Goal: Task Accomplishment & Management: Use online tool/utility

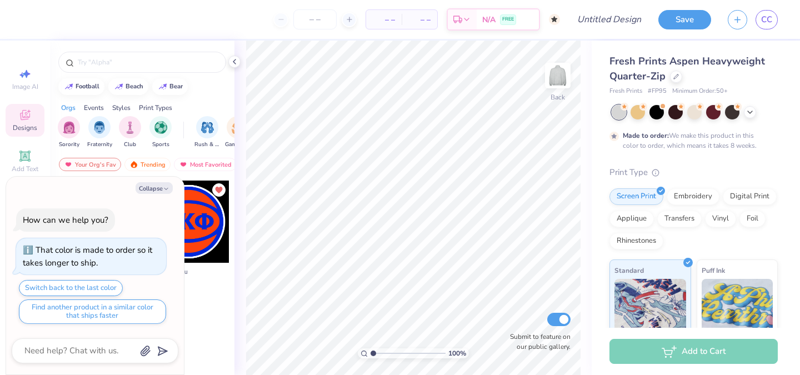
click at [157, 180] on div "Collapse How can we help you? That color is made to order so it takes longer to…" at bounding box center [95, 276] width 178 height 198
click at [153, 193] on div "Collapse How can we help you? That color is made to order so it takes longer to…" at bounding box center [95, 276] width 178 height 198
click at [154, 184] on button "Collapse" at bounding box center [154, 188] width 37 height 12
type textarea "x"
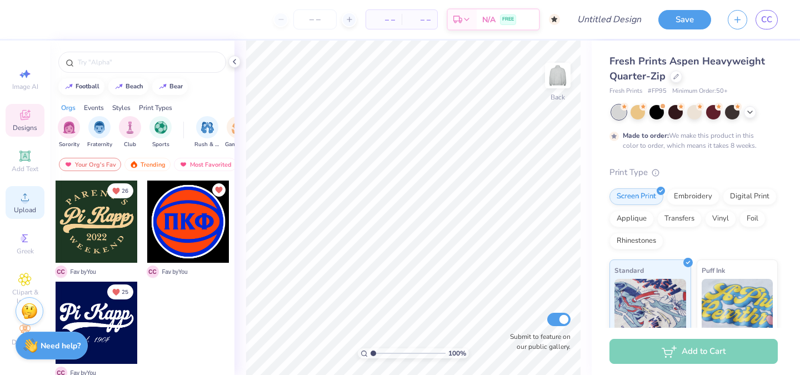
click at [25, 193] on icon at bounding box center [25, 197] width 8 height 8
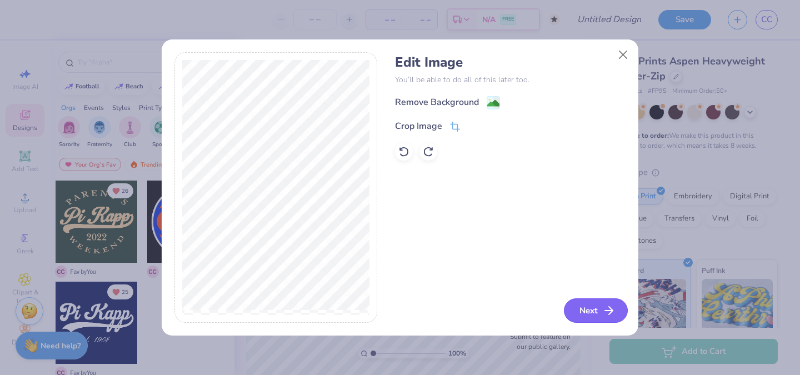
click at [581, 299] on button "Next" at bounding box center [596, 310] width 64 height 24
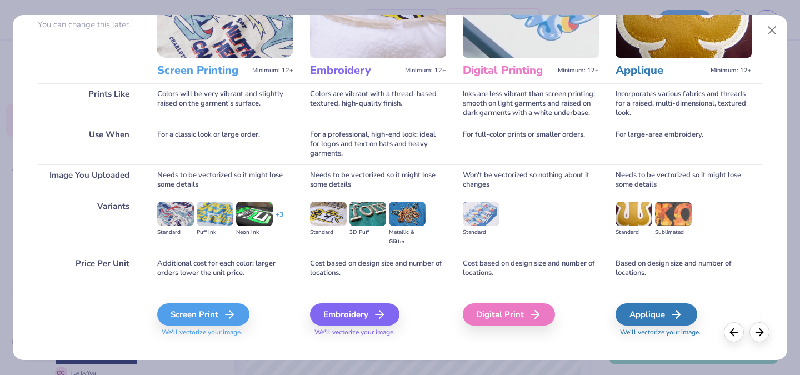
scroll to position [116, 0]
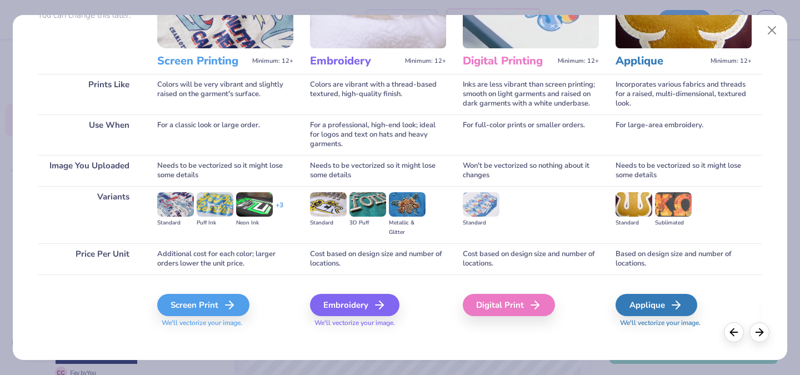
click at [352, 317] on div "Embroidery We'll vectorize your image." at bounding box center [378, 311] width 136 height 34
click at [358, 306] on div "Embroidery" at bounding box center [356, 305] width 89 height 22
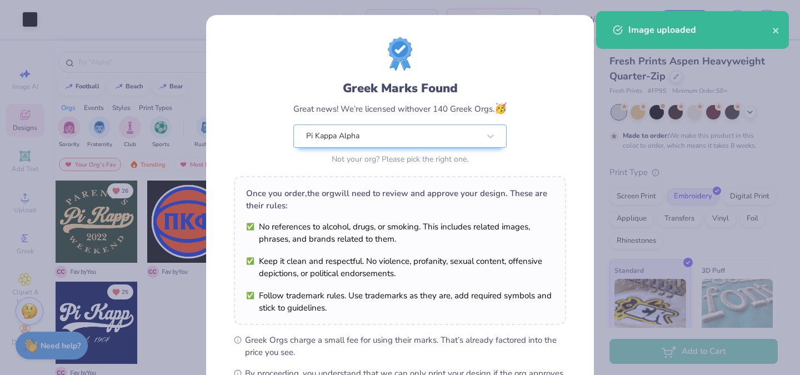
click at [391, 224] on body "Art colors – – Per Item – – Total Est. Delivery N/A FREE Design Title Save CC I…" at bounding box center [400, 187] width 800 height 375
type input "4.91"
type input "4.59"
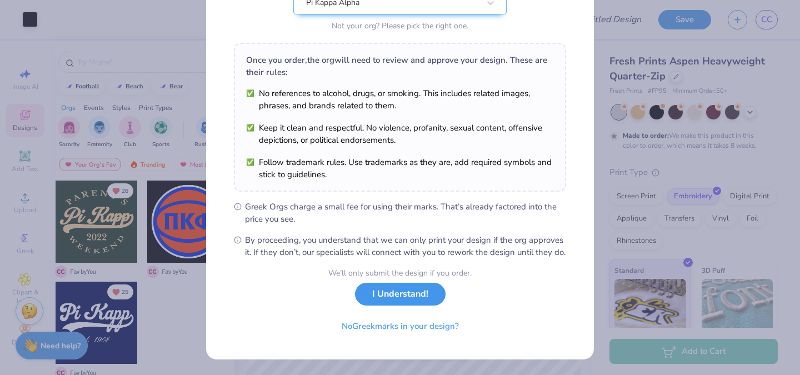
click at [377, 302] on button "I Understand!" at bounding box center [400, 294] width 91 height 23
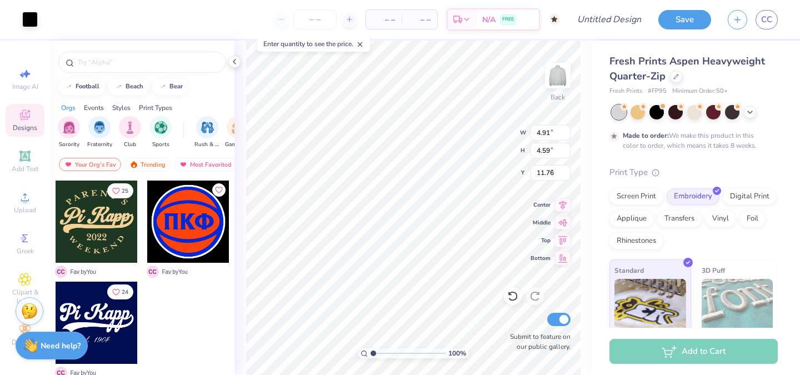
type input "1.74"
type input "3.07"
type input "2.87"
type input "1.03"
type input "1.57"
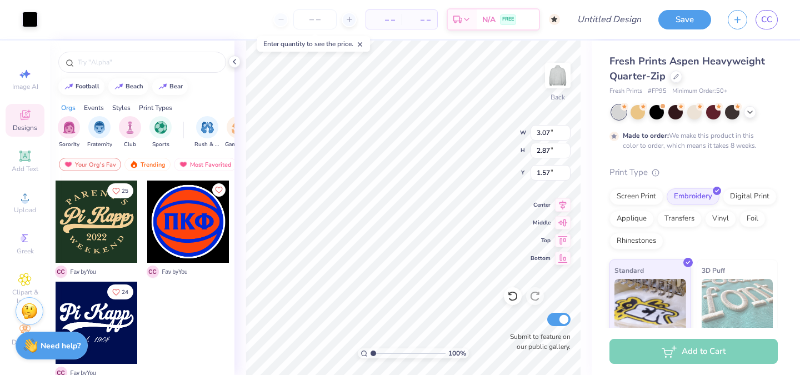
type input "3.55"
type input "3.31"
type input "0.86"
click at [234, 63] on polyline at bounding box center [234, 61] width 2 height 4
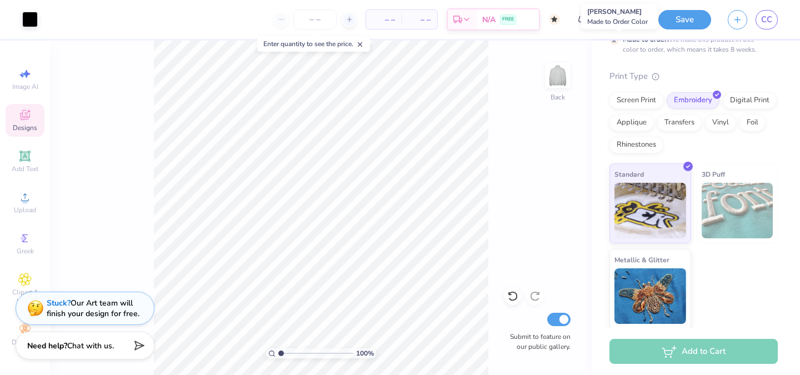
scroll to position [97, 0]
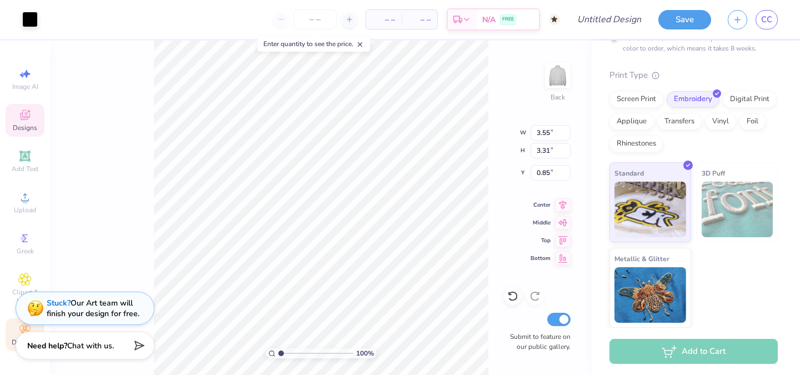
click at [12, 342] on span "Decorate" at bounding box center [25, 342] width 27 height 9
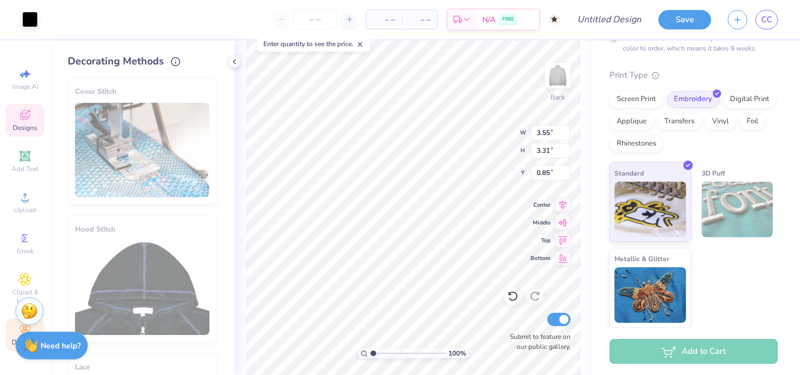
click at [24, 133] on div "Designs" at bounding box center [25, 120] width 39 height 33
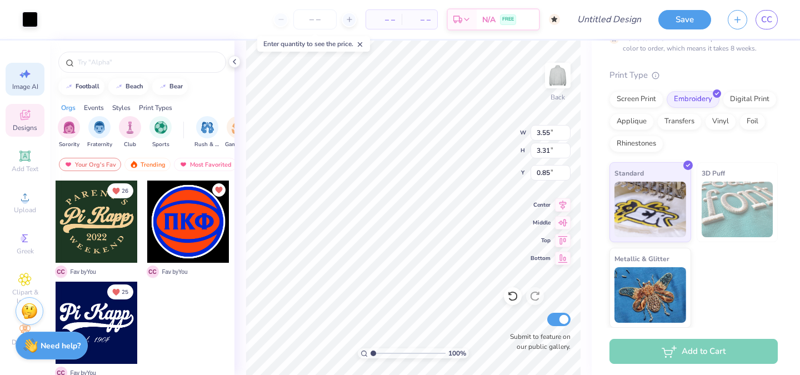
click at [36, 88] on span "Image AI" at bounding box center [25, 86] width 26 height 9
select select "4"
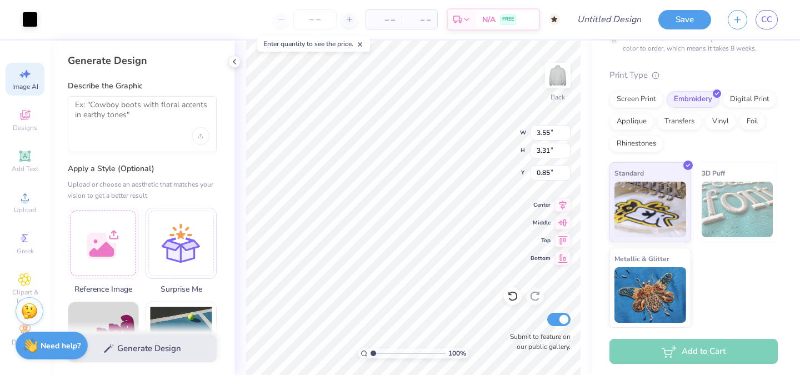
click at [137, 134] on div at bounding box center [142, 124] width 149 height 56
click at [121, 103] on textarea at bounding box center [142, 114] width 134 height 28
type textarea "s"
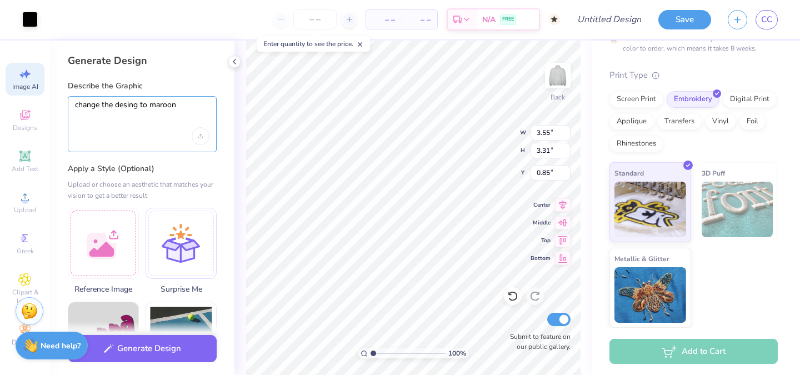
click at [117, 100] on textarea "change the desing to maroon" at bounding box center [142, 114] width 134 height 28
click at [124, 105] on textarea "change the desing to maroon" at bounding box center [142, 114] width 134 height 28
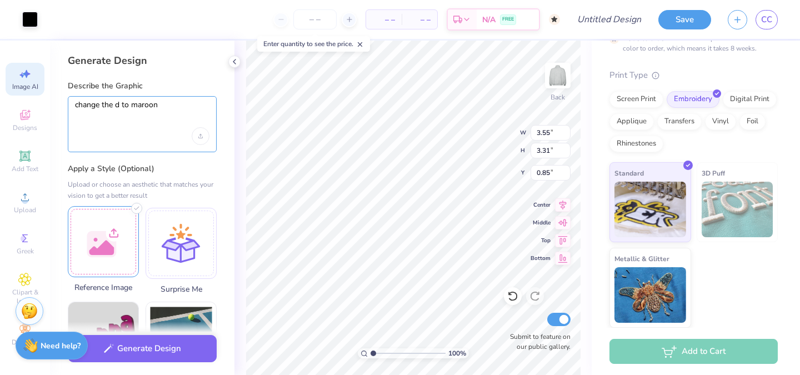
type textarea "change the d to maroon"
click at [122, 223] on div at bounding box center [103, 241] width 71 height 71
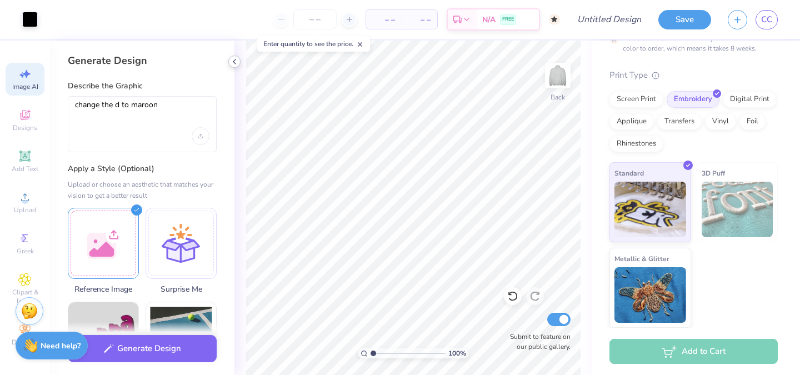
click at [231, 59] on icon at bounding box center [234, 61] width 9 height 9
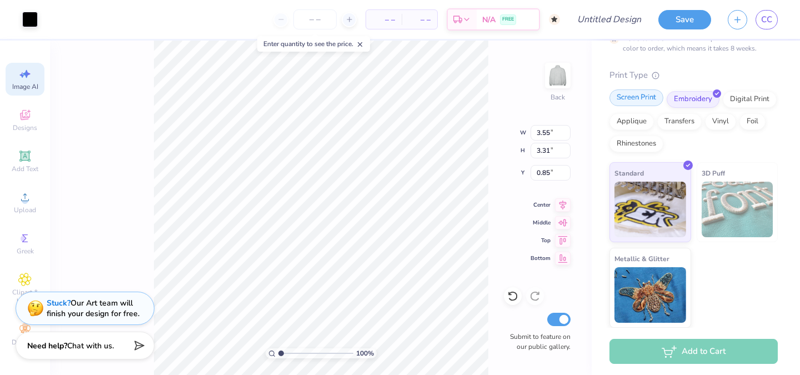
click at [638, 94] on div "Screen Print" at bounding box center [636, 97] width 54 height 17
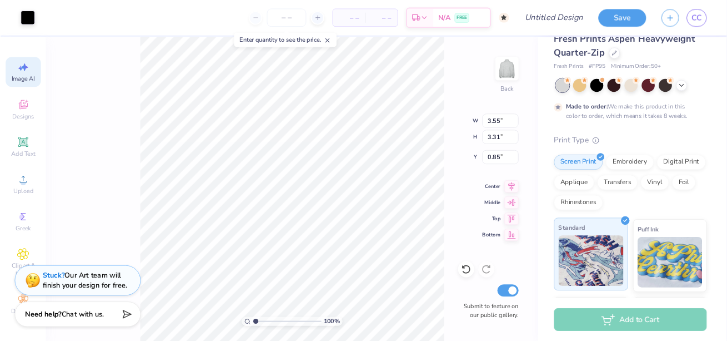
scroll to position [2, 0]
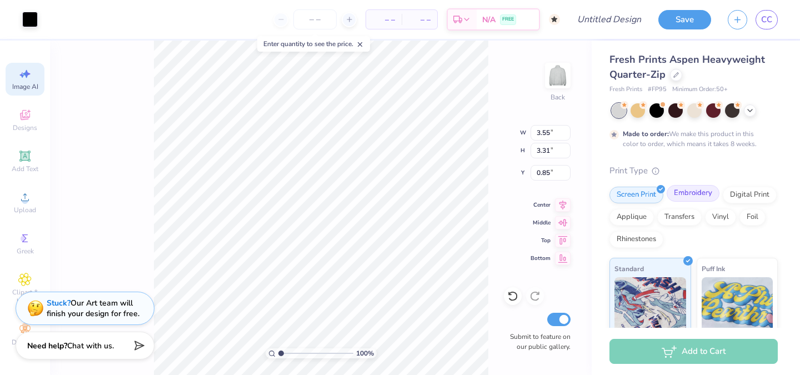
click at [687, 196] on div "Embroidery" at bounding box center [693, 193] width 53 height 17
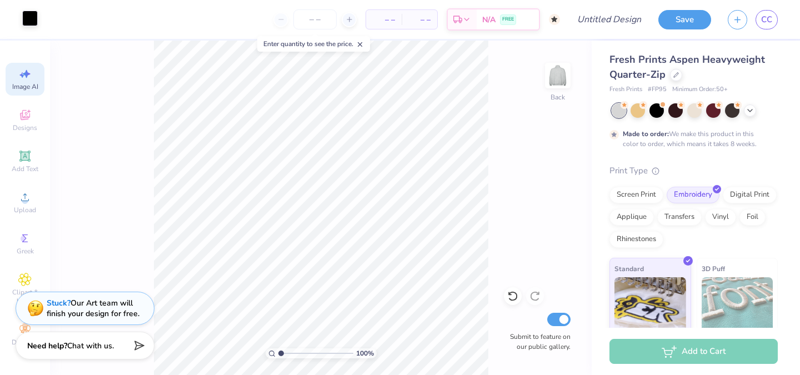
click at [26, 11] on div at bounding box center [30, 19] width 16 height 16
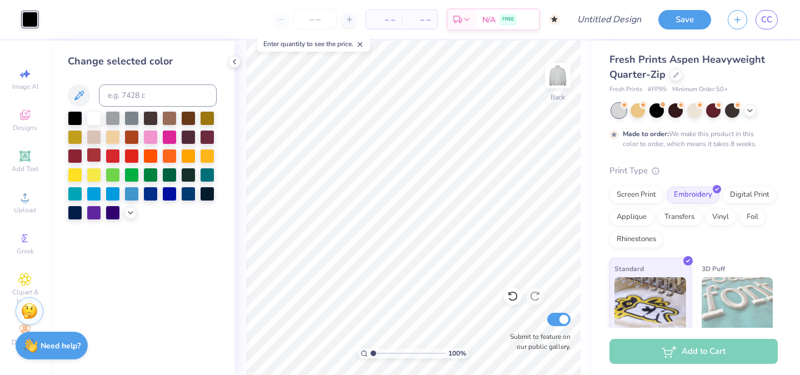
click at [88, 156] on div at bounding box center [94, 155] width 14 height 14
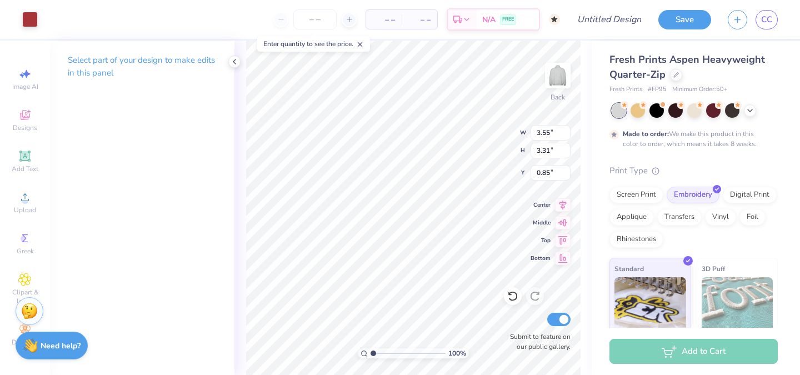
click at [23, 10] on div "Art colors" at bounding box center [19, 19] width 38 height 39
click at [26, 18] on div at bounding box center [30, 19] width 16 height 16
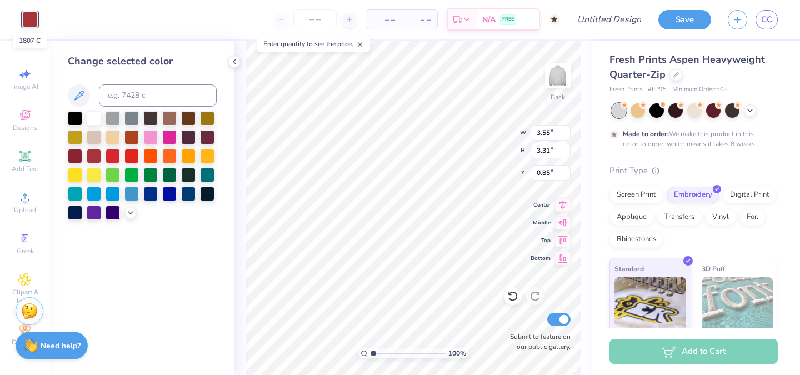
click at [26, 18] on div at bounding box center [30, 20] width 16 height 16
click at [77, 157] on div at bounding box center [75, 155] width 14 height 14
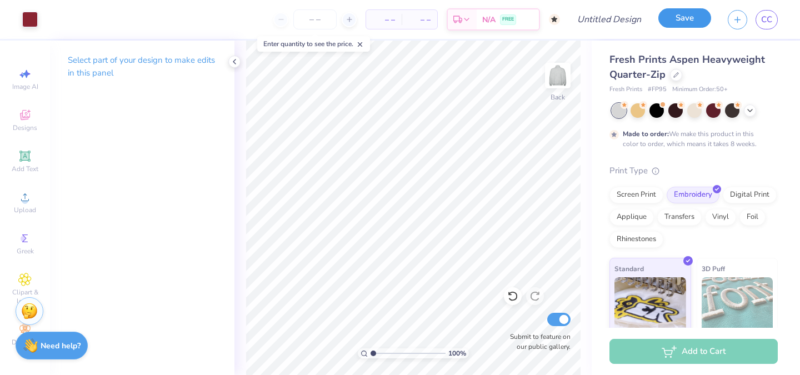
click at [672, 19] on button "Save" at bounding box center [684, 17] width 53 height 19
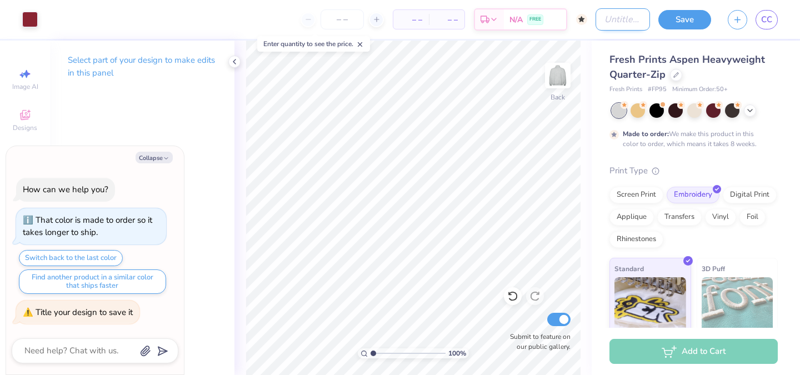
click at [598, 23] on input "Design Title" at bounding box center [622, 19] width 54 height 22
type textarea "x"
type input "P"
type textarea "x"
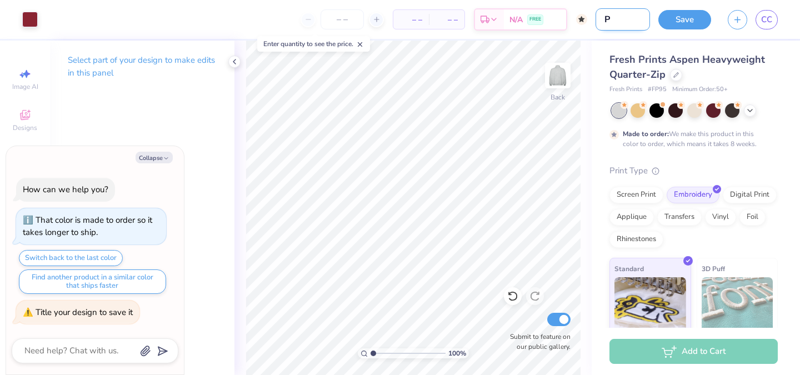
type input "Pa"
type textarea "x"
type input "Par"
type textarea "x"
type input "Pare"
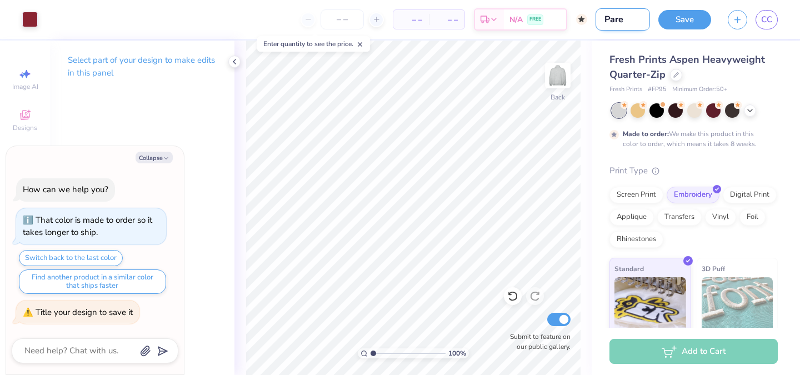
type textarea "x"
type input "Paren"
type textarea "x"
type input "Parent"
type textarea "x"
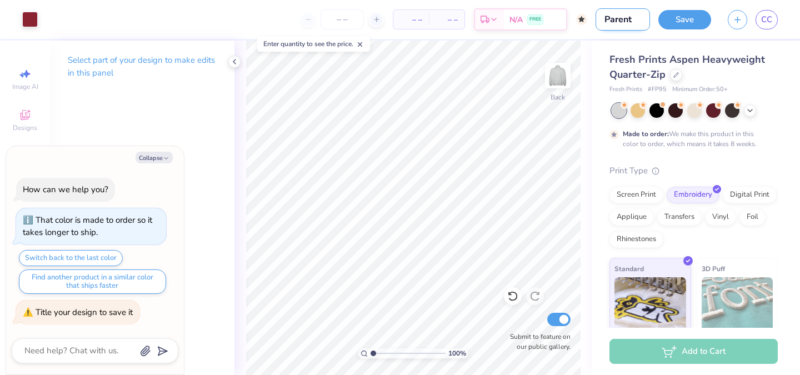
type input "Parent'"
type textarea "x"
type input "Parent's"
type textarea "x"
type input "Parent's"
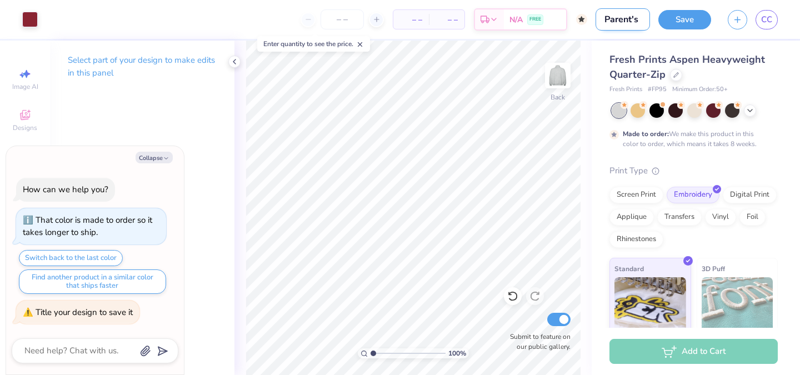
type textarea "x"
type input "Parent's W"
type textarea "x"
type input "Parent's We"
type textarea "x"
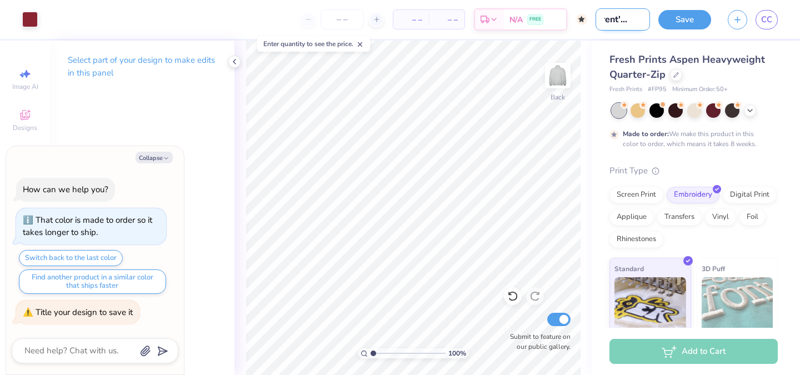
type input "Parent's Wee"
type textarea "x"
type input "Parent's Week"
type textarea "x"
type input "Parent's Weeke"
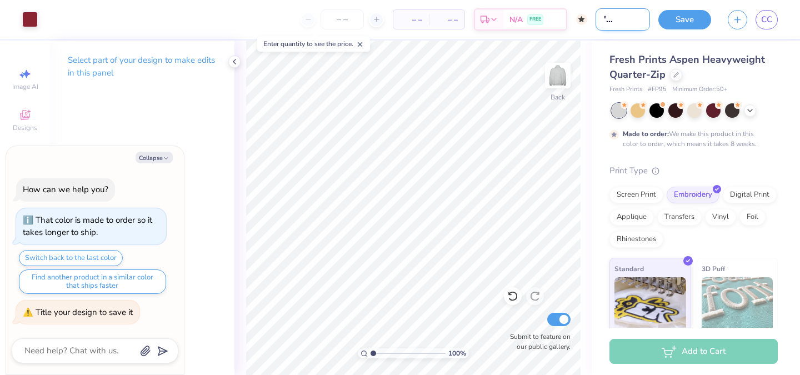
type textarea "x"
type input "Parent's Weeken"
type textarea "x"
type input "Parent's Weekend"
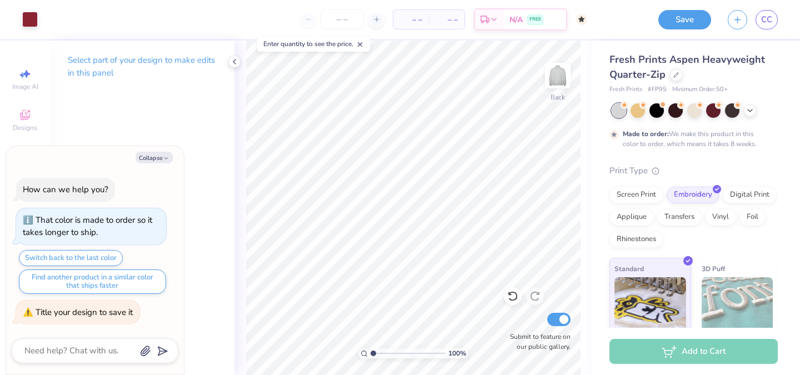
scroll to position [0, 0]
click at [694, 29] on div "Save CC" at bounding box center [729, 19] width 142 height 39
click at [694, 24] on button "Save" at bounding box center [684, 17] width 53 height 19
click at [232, 63] on icon at bounding box center [234, 61] width 9 height 9
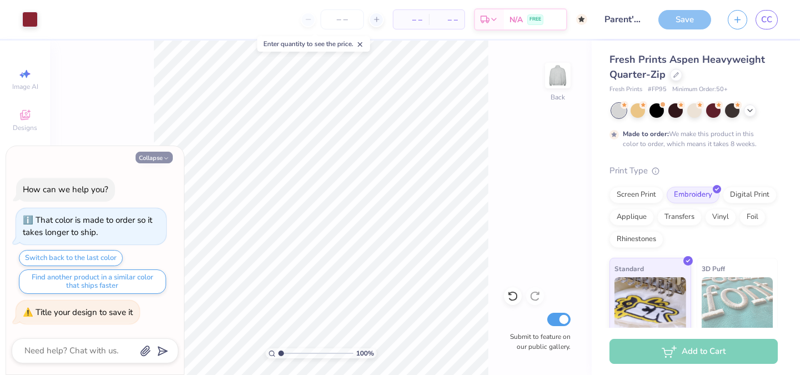
click at [164, 158] on icon "button" at bounding box center [166, 158] width 7 height 7
type textarea "x"
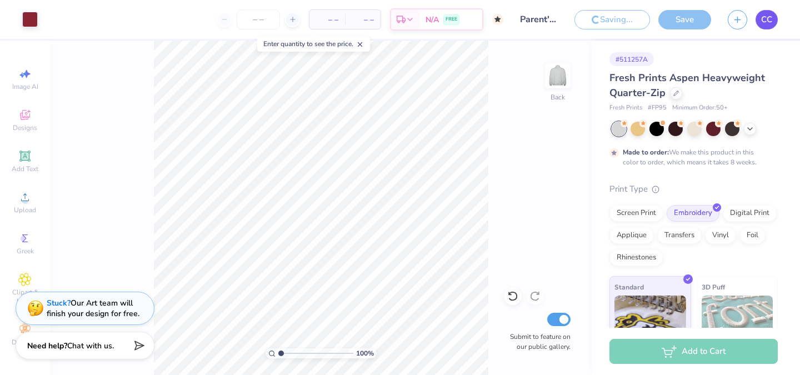
click at [759, 14] on link "CC" at bounding box center [766, 19] width 22 height 19
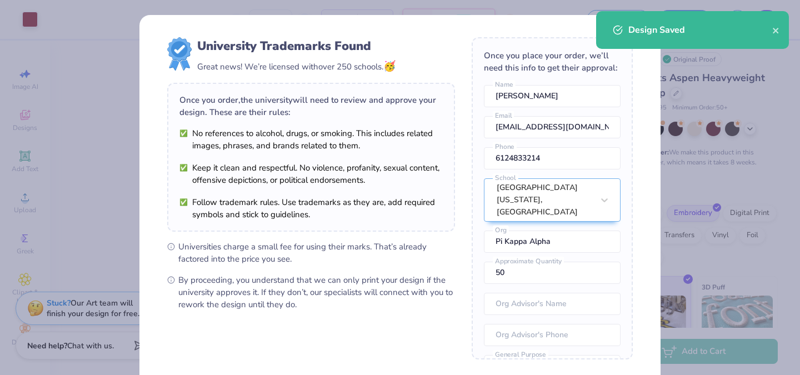
scroll to position [20, 0]
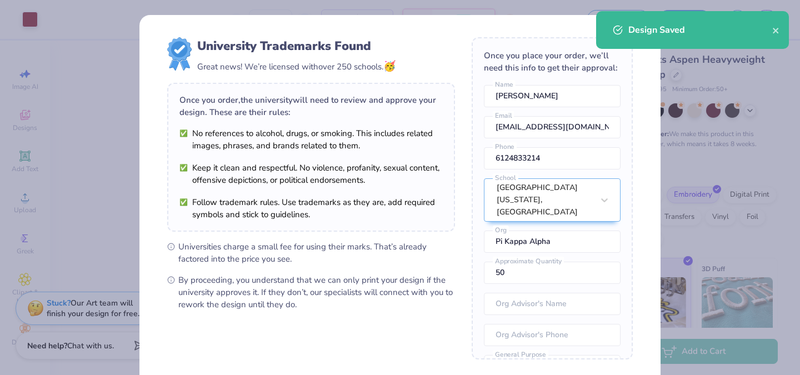
click at [665, 78] on div "University Trademarks Found Great news! We’re licensed with over 250 schools. 🥳…" at bounding box center [400, 187] width 800 height 375
click at [775, 31] on icon "close" at bounding box center [776, 31] width 6 height 6
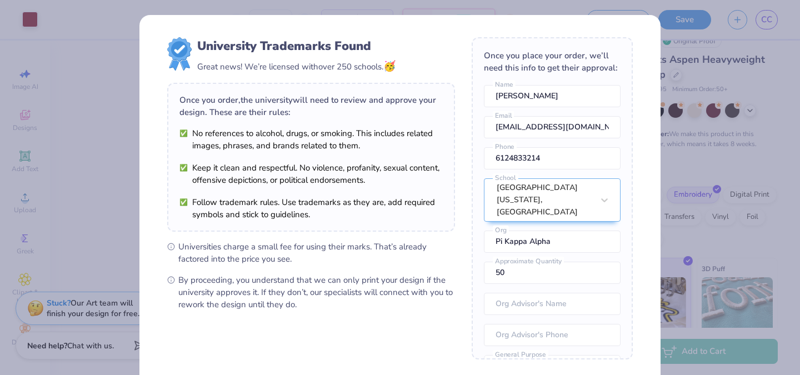
click at [701, 49] on div "University Trademarks Found Great news! We’re licensed with over 250 schools. 🥳…" at bounding box center [400, 187] width 800 height 375
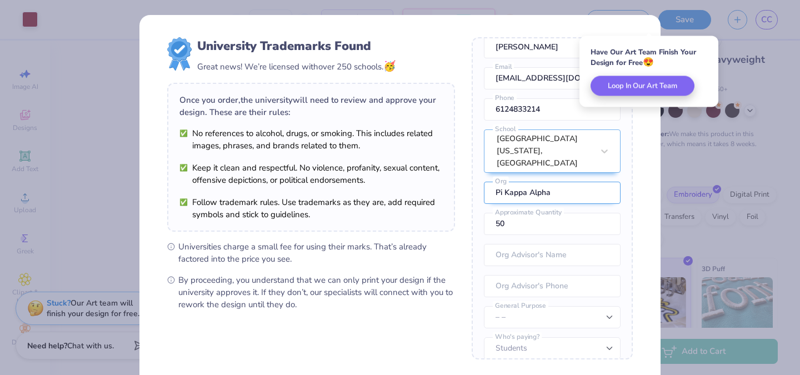
scroll to position [48, 0]
click at [539, 244] on input "text" at bounding box center [552, 255] width 137 height 22
click at [538, 306] on select "– – Member apparel for registered Student Organization / Department / School Fu…" at bounding box center [552, 317] width 137 height 22
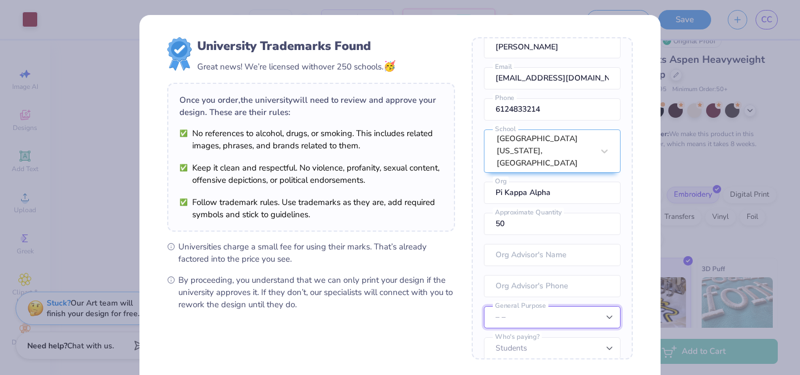
select select "Member apparel for registered Student Organization / Department / School"
click at [534, 339] on select "Students University" at bounding box center [552, 348] width 137 height 22
click at [443, 241] on span "Universities charge a small fee for using their marks. That’s already factored …" at bounding box center [316, 253] width 277 height 24
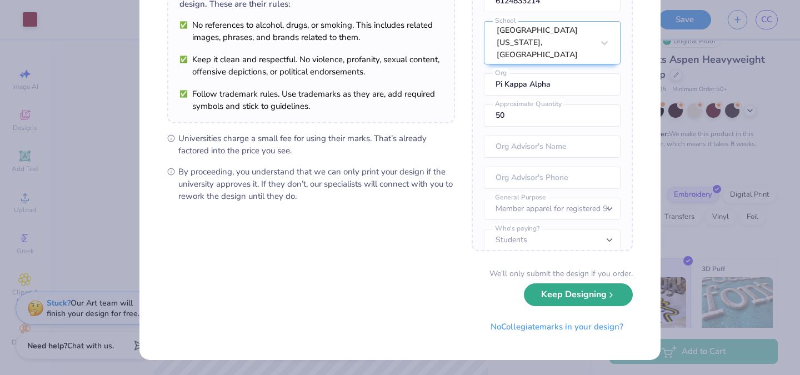
click at [544, 291] on button "Keep Designing" at bounding box center [578, 294] width 109 height 23
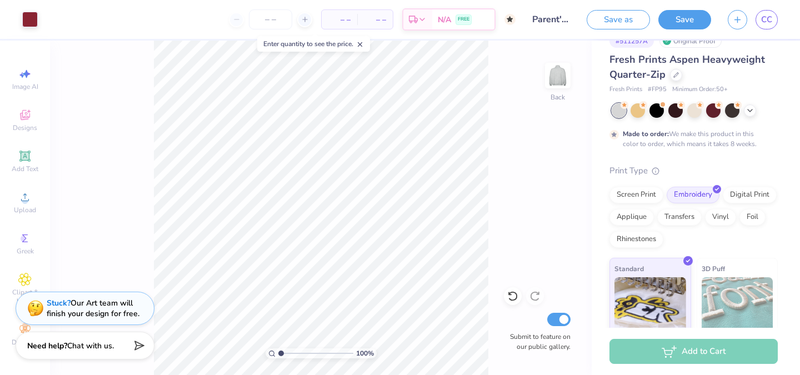
scroll to position [0, 0]
click at [748, 22] on div "CC" at bounding box center [753, 19] width 50 height 19
click at [761, 22] on span "CC" at bounding box center [766, 19] width 11 height 13
click at [711, 104] on div at bounding box center [713, 109] width 14 height 14
click at [748, 111] on icon at bounding box center [749, 109] width 9 height 9
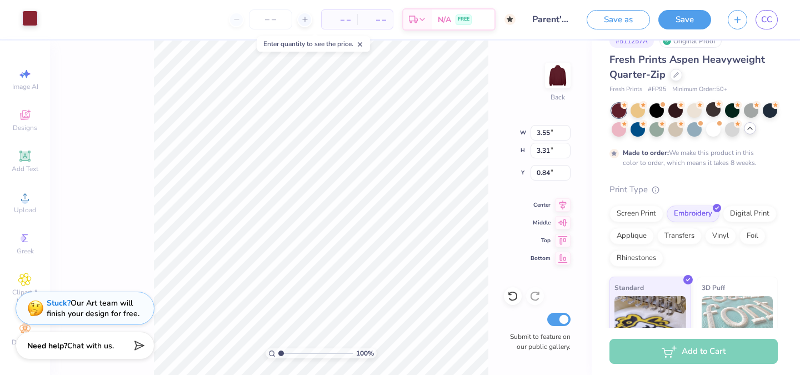
click at [28, 15] on div at bounding box center [30, 19] width 16 height 16
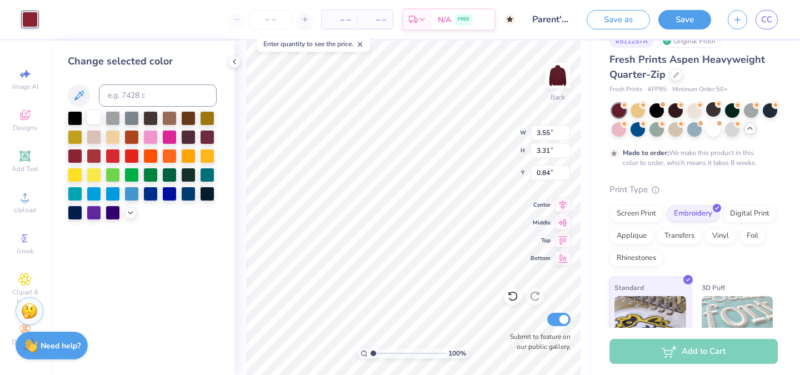
click at [94, 119] on div at bounding box center [94, 117] width 14 height 14
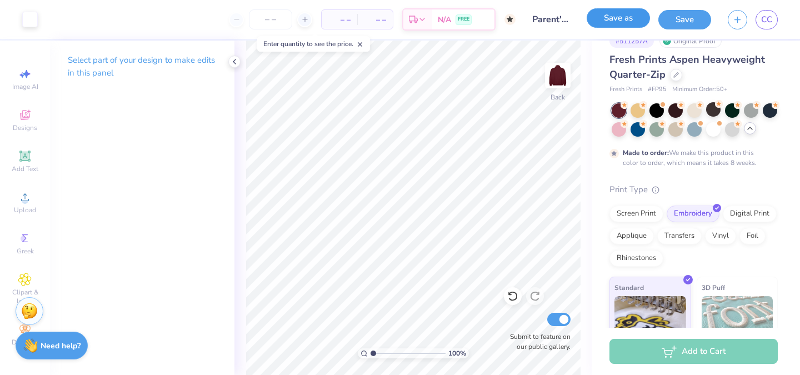
click at [633, 16] on button "Save as" at bounding box center [618, 17] width 63 height 19
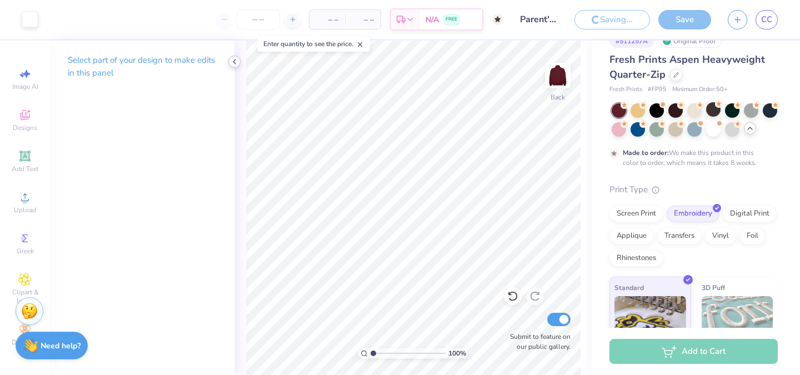
click at [234, 62] on polyline at bounding box center [234, 61] width 2 height 4
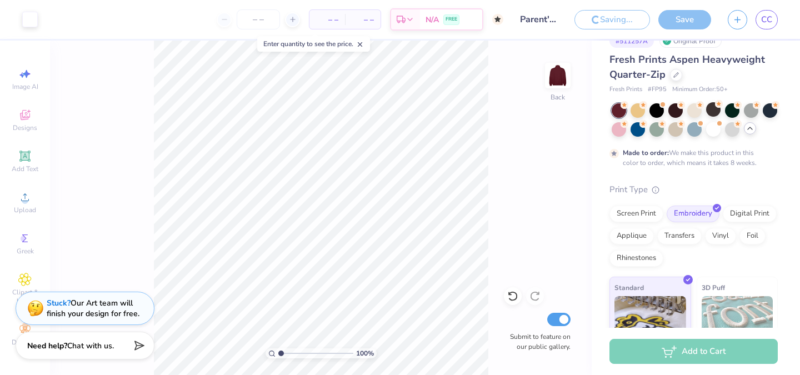
type input "1.001001001001"
type textarea "x"
type input "1.001001001001"
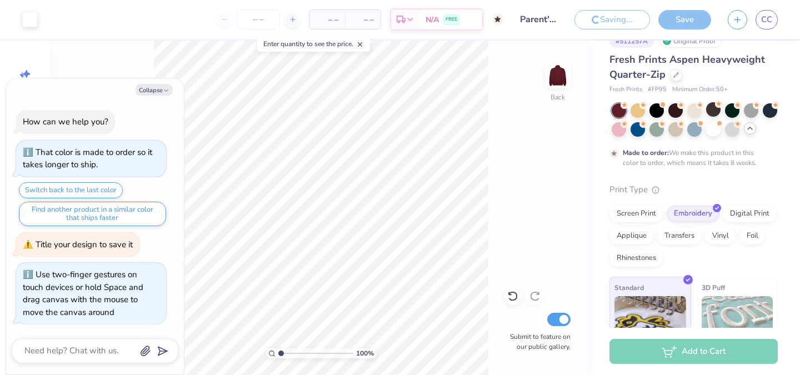
type textarea "x"
type input "1.001001001001"
type textarea "x"
type input "1.001001001001"
type textarea "x"
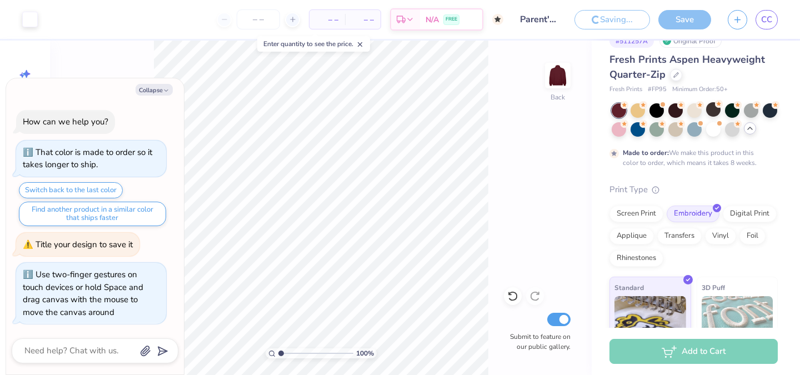
type input "1.001001001001"
type textarea "x"
type input "1.001001001001"
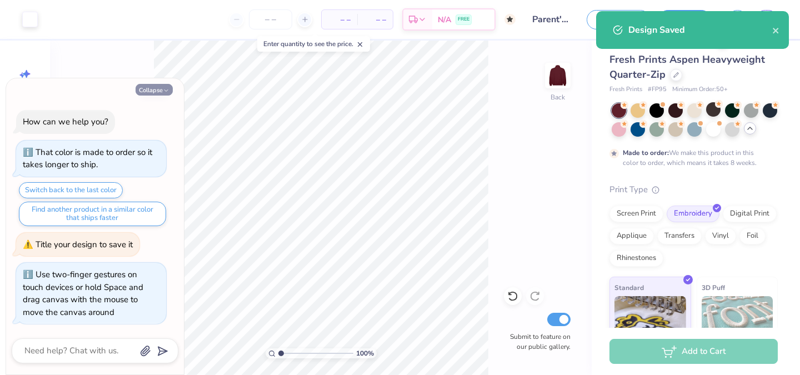
click at [156, 89] on button "Collapse" at bounding box center [154, 90] width 37 height 12
type textarea "x"
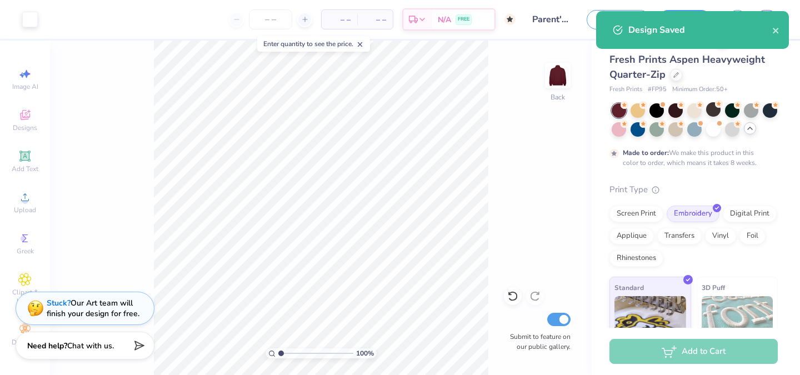
type input "1.001001001001"
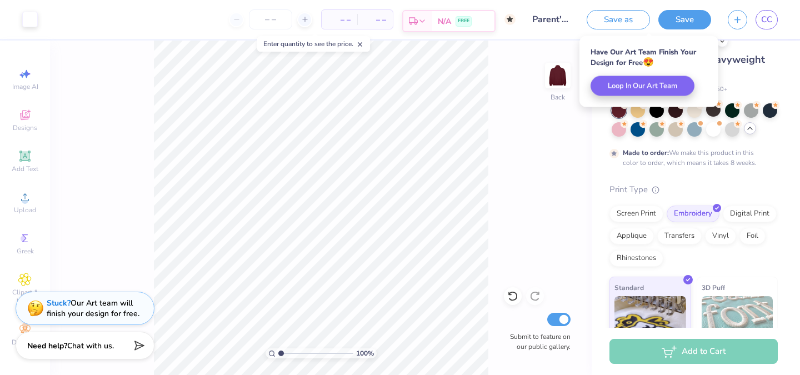
click at [492, 27] on div "N/A FREE" at bounding box center [463, 21] width 62 height 20
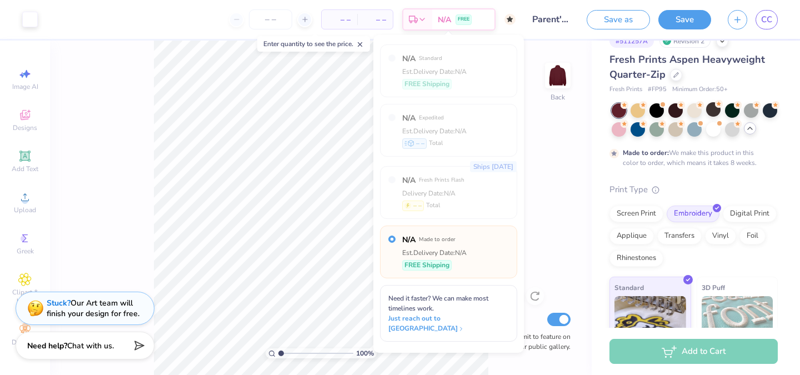
click at [311, 49] on div "Enter quantity to see the price." at bounding box center [313, 44] width 113 height 16
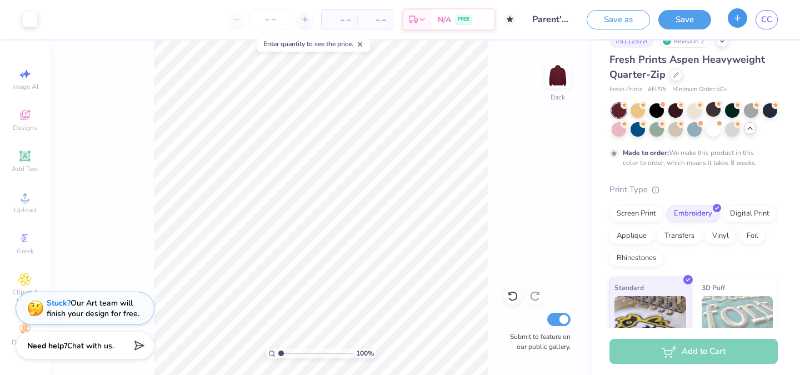
click at [729, 19] on button "button" at bounding box center [737, 17] width 19 height 19
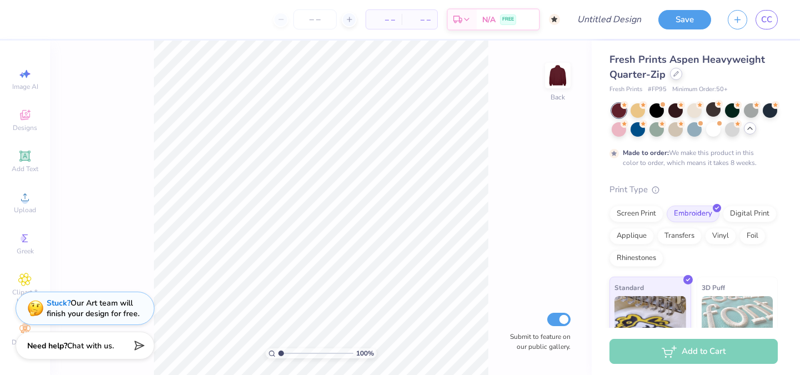
click at [679, 78] on div at bounding box center [676, 74] width 12 height 12
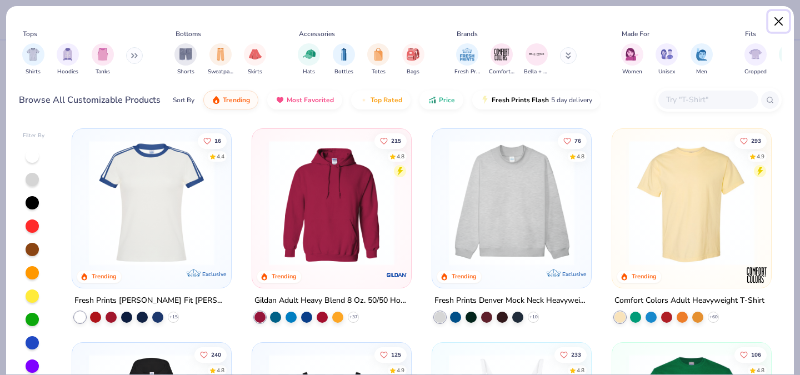
click at [781, 23] on button "Close" at bounding box center [778, 21] width 21 height 21
type input "1.001001001001"
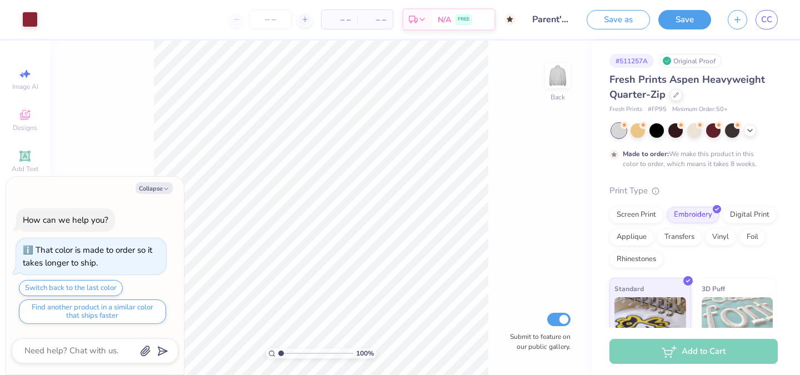
type textarea "x"
click at [758, 126] on div at bounding box center [695, 130] width 166 height 14
click at [748, 132] on icon at bounding box center [749, 129] width 9 height 9
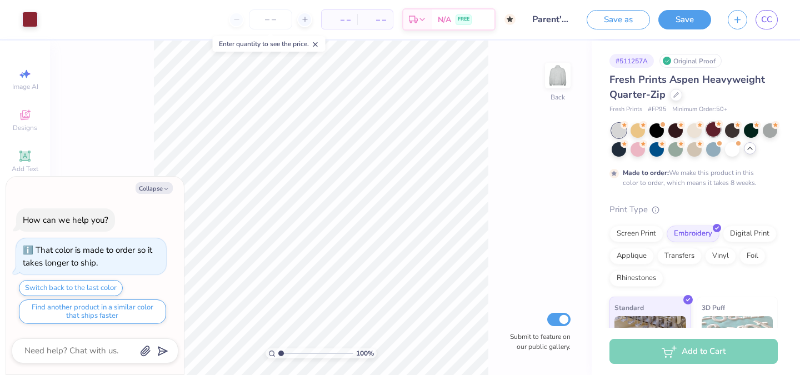
drag, startPoint x: 657, startPoint y: 152, endPoint x: 718, endPoint y: 125, distance: 66.9
click at [718, 125] on div at bounding box center [695, 139] width 166 height 33
click at [628, 125] on circle at bounding box center [624, 125] width 8 height 8
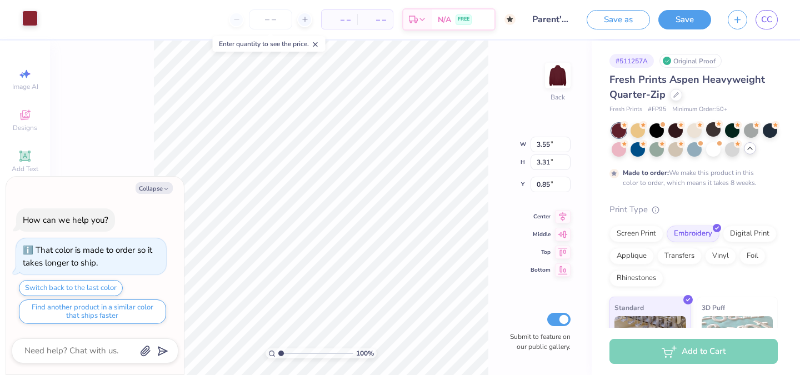
click at [32, 14] on div at bounding box center [30, 19] width 16 height 16
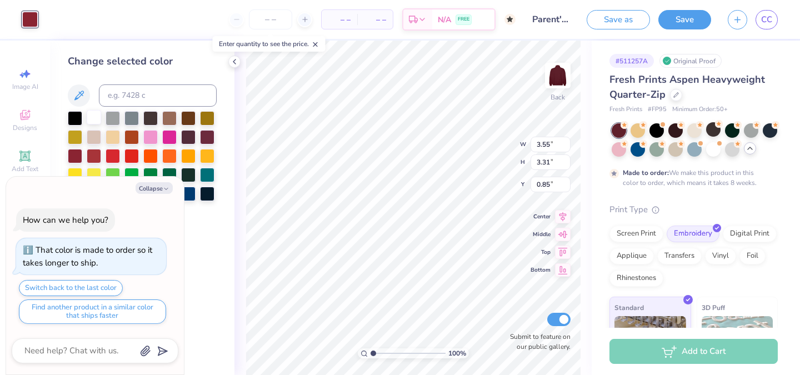
click at [99, 118] on div at bounding box center [94, 117] width 14 height 14
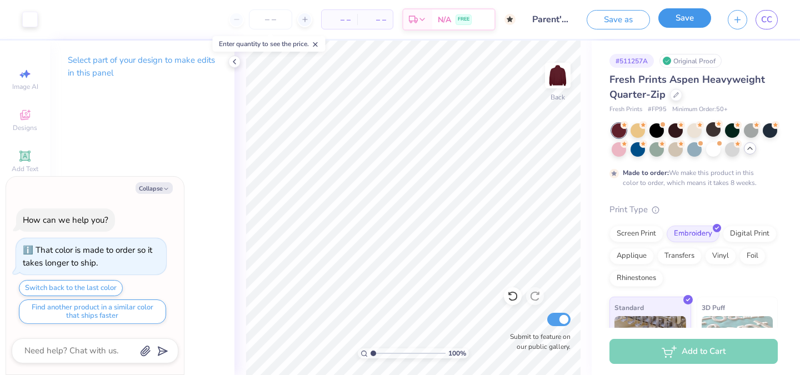
click at [683, 19] on button "Save" at bounding box center [684, 17] width 53 height 19
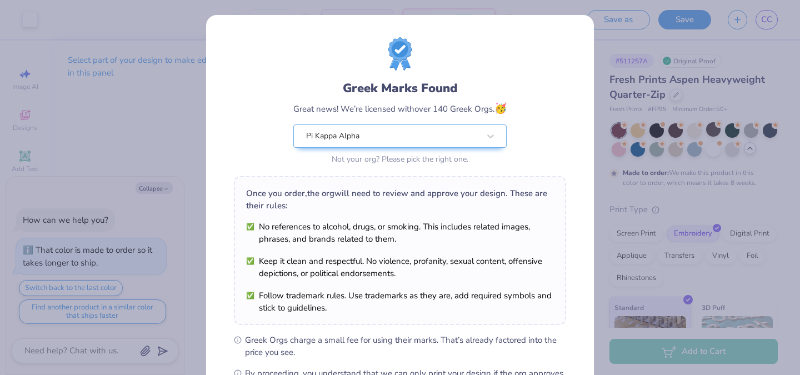
type textarea "x"
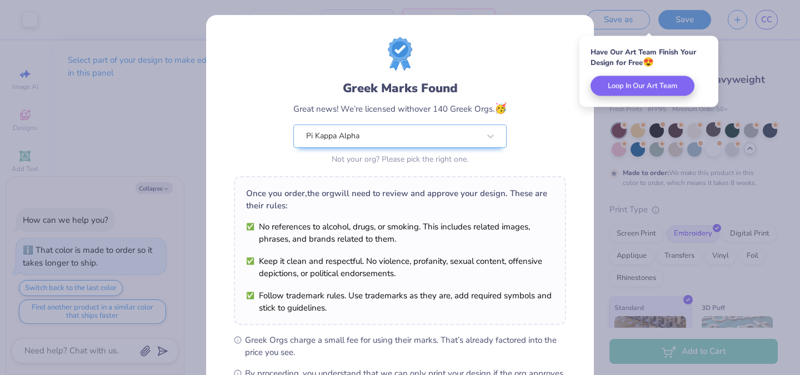
scroll to position [145, 0]
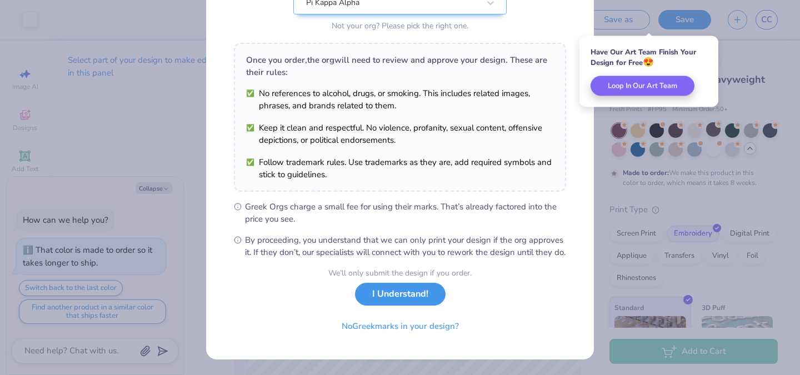
click at [415, 291] on button "I Understand!" at bounding box center [400, 294] width 91 height 23
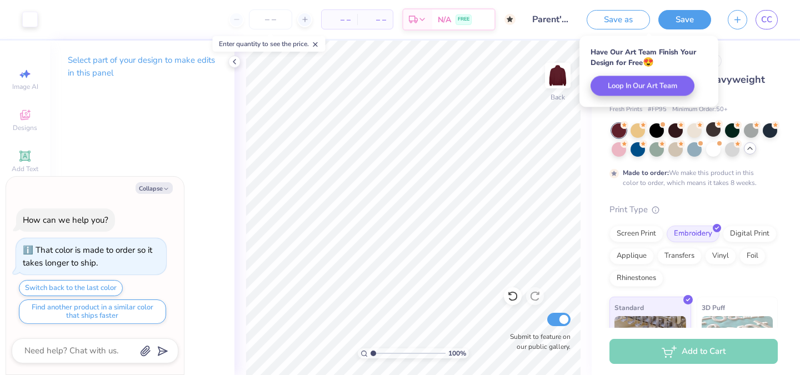
scroll to position [0, 0]
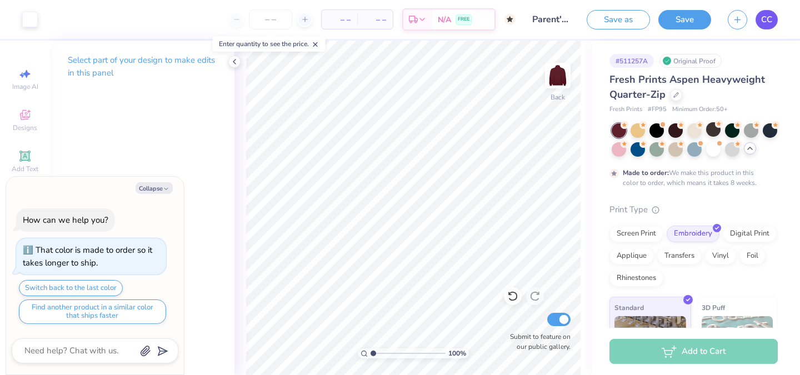
click at [758, 21] on link "CC" at bounding box center [766, 19] width 22 height 19
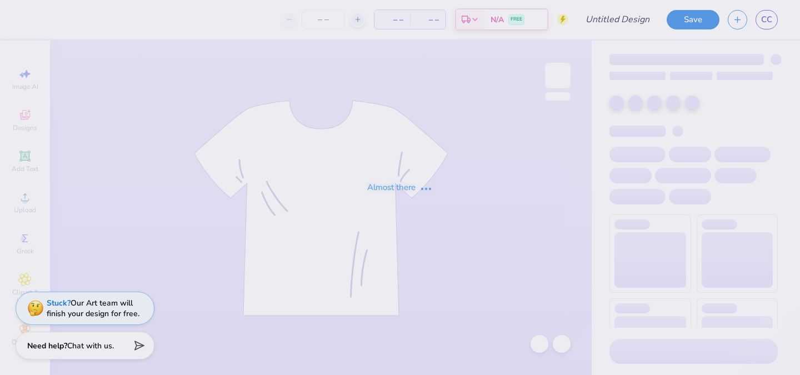
type input "Parent's Weekend"
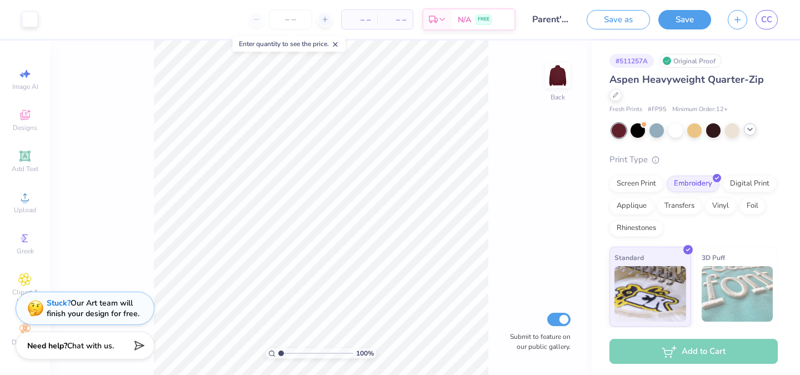
click at [747, 126] on icon at bounding box center [749, 129] width 9 height 9
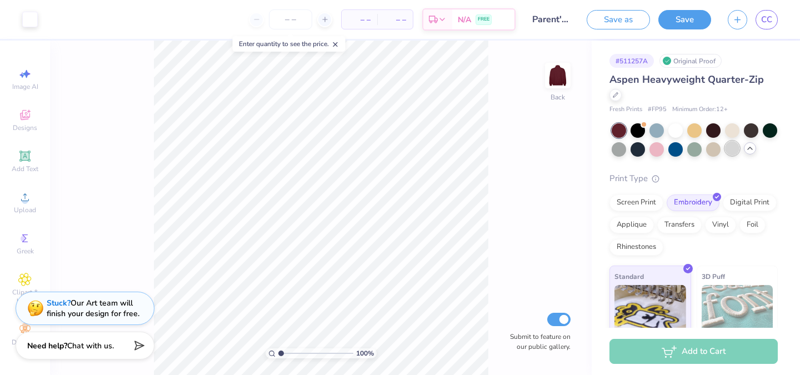
click at [729, 151] on div at bounding box center [732, 148] width 14 height 14
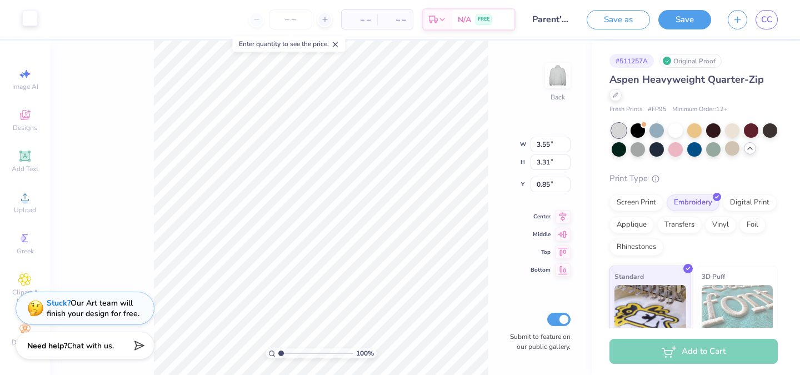
click at [36, 15] on div at bounding box center [30, 19] width 16 height 16
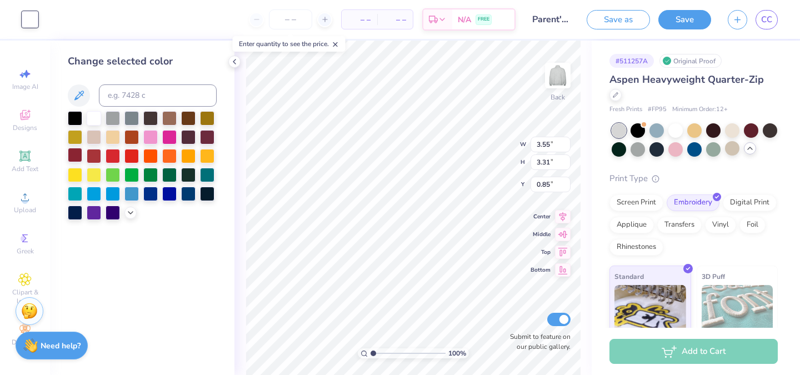
click at [74, 151] on div at bounding box center [75, 155] width 14 height 14
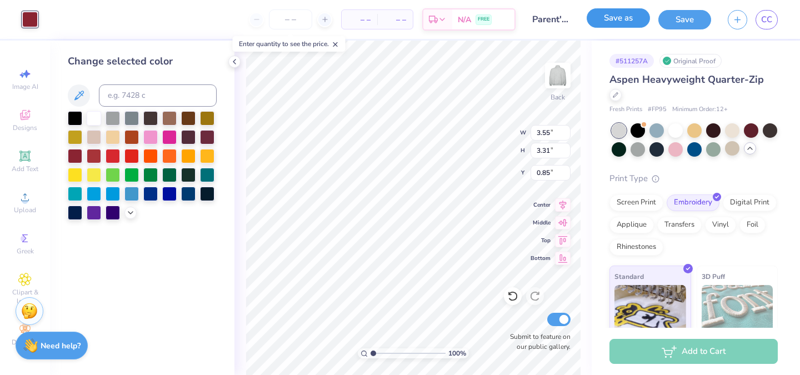
click at [617, 21] on button "Save as" at bounding box center [618, 17] width 63 height 19
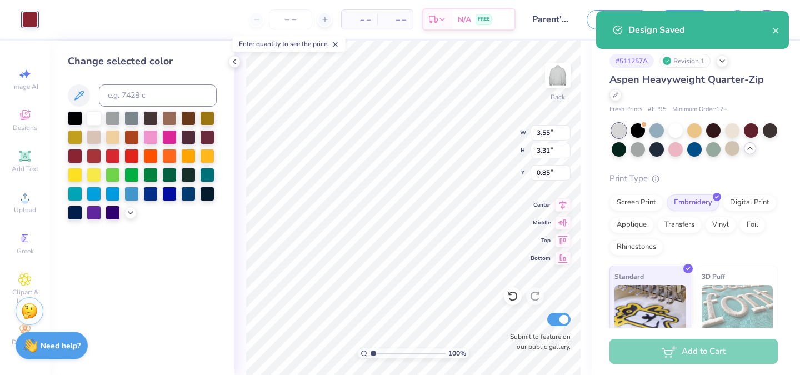
select select "Member apparel for registered Student Organization / Department / School"
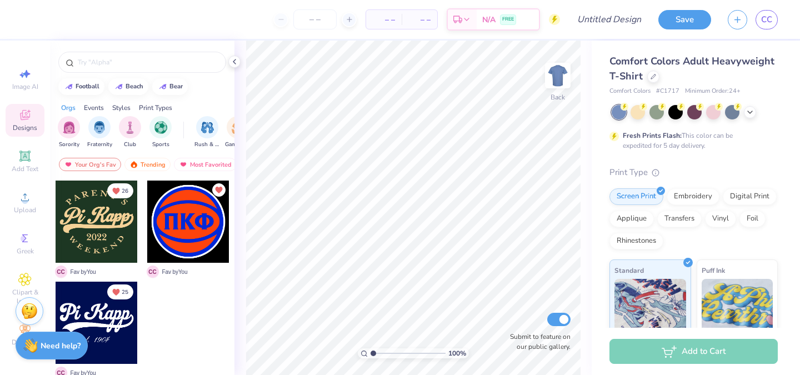
click at [650, 70] on div "Comfort Colors Adult Heavyweight T-Shirt" at bounding box center [693, 69] width 168 height 30
click at [650, 87] on div "Comfort Colors # C1717 Minimum Order: 24 +" at bounding box center [693, 91] width 168 height 9
click at [650, 79] on div at bounding box center [653, 75] width 12 height 12
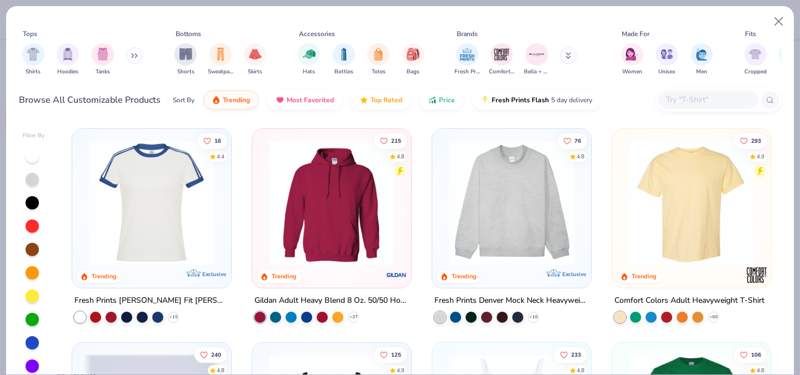
click at [682, 96] on input "text" at bounding box center [708, 99] width 86 height 13
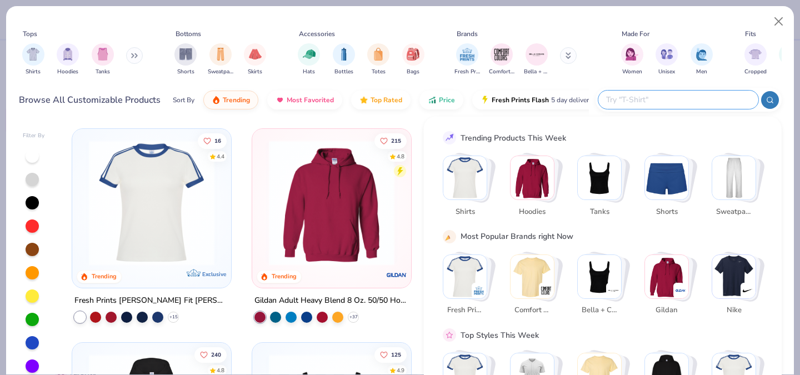
paste input "BX010"
type input "BX010"
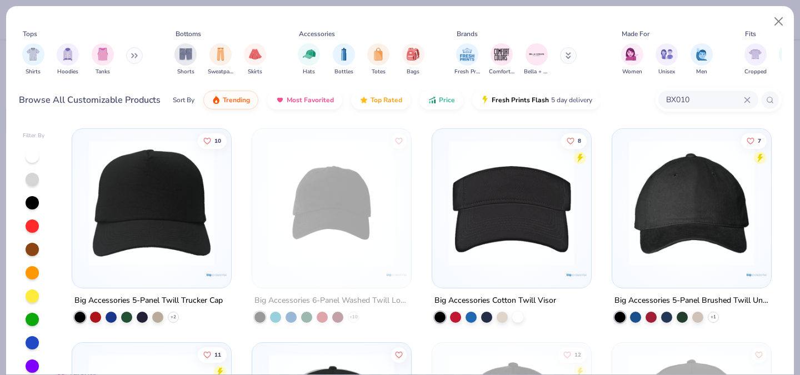
click at [203, 207] on img at bounding box center [151, 203] width 137 height 126
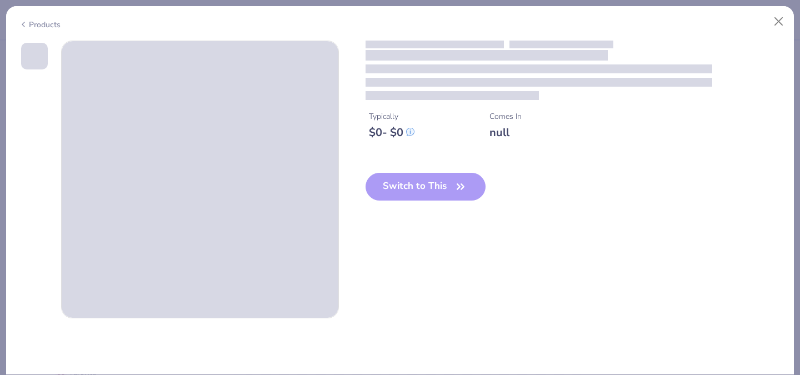
click at [404, 192] on div "Switch to This" at bounding box center [425, 196] width 121 height 46
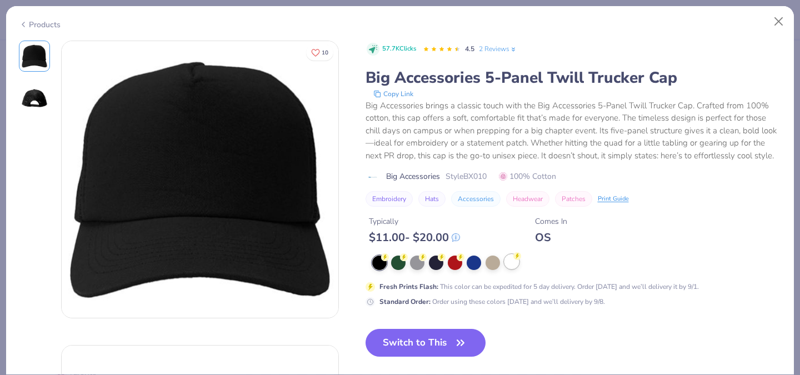
drag, startPoint x: 425, startPoint y: 341, endPoint x: 520, endPoint y: 258, distance: 126.0
click at [520, 258] on div "57.7K Clicks 4.5 2 Reviews Big Accessories 5-Panel Twill Trucker Cap Copy Link …" at bounding box center [573, 260] width 416 height 439
click at [522, 258] on div at bounding box center [576, 263] width 409 height 14
click at [517, 263] on div at bounding box center [511, 261] width 14 height 14
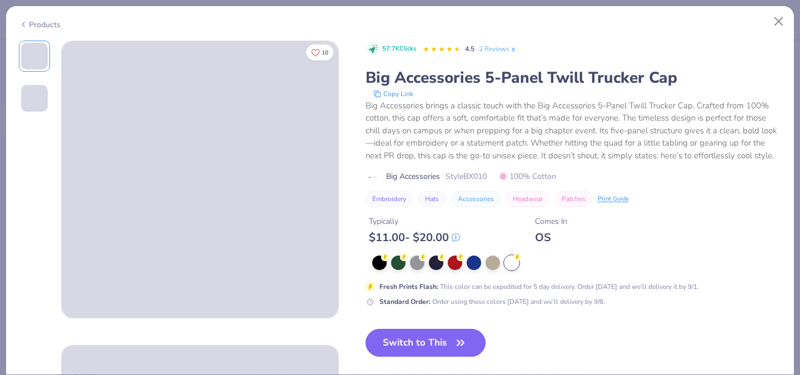
click at [435, 331] on button "Switch to This" at bounding box center [425, 343] width 121 height 28
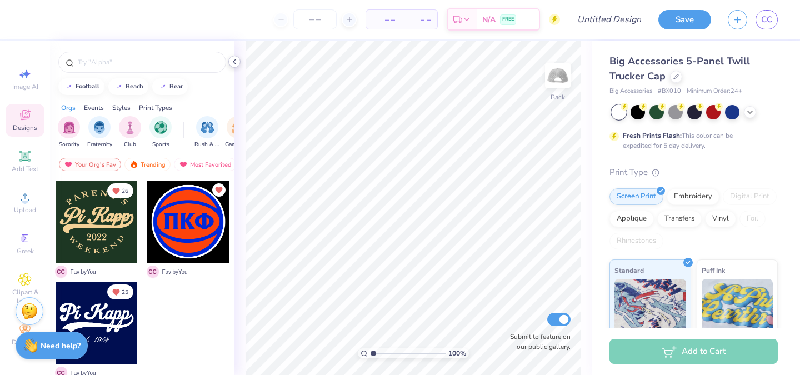
click at [237, 64] on icon at bounding box center [234, 61] width 9 height 9
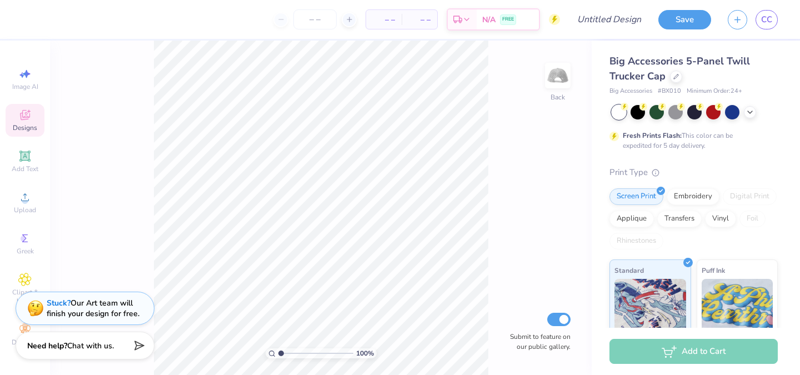
click at [92, 106] on div "100 % Back Submit to feature on our public gallery." at bounding box center [321, 208] width 542 height 334
click at [32, 206] on span "Upload" at bounding box center [25, 210] width 22 height 9
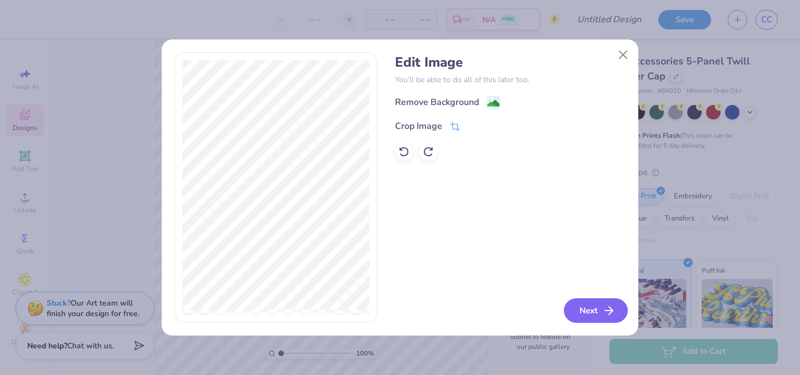
click at [584, 312] on button "Next" at bounding box center [596, 310] width 64 height 24
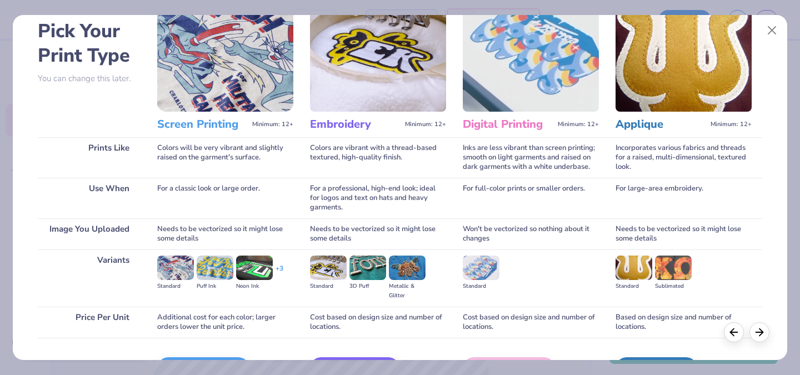
scroll to position [123, 0]
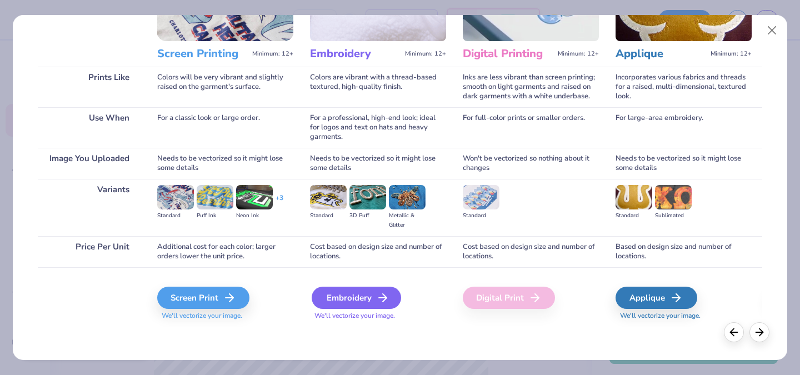
click at [345, 290] on div "Embroidery" at bounding box center [356, 298] width 89 height 22
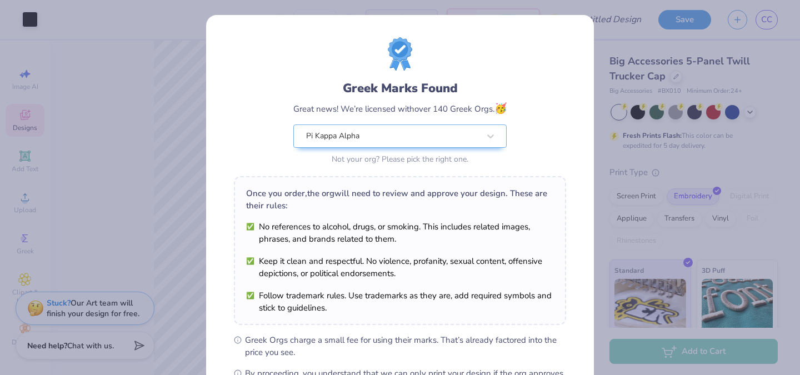
scroll to position [145, 0]
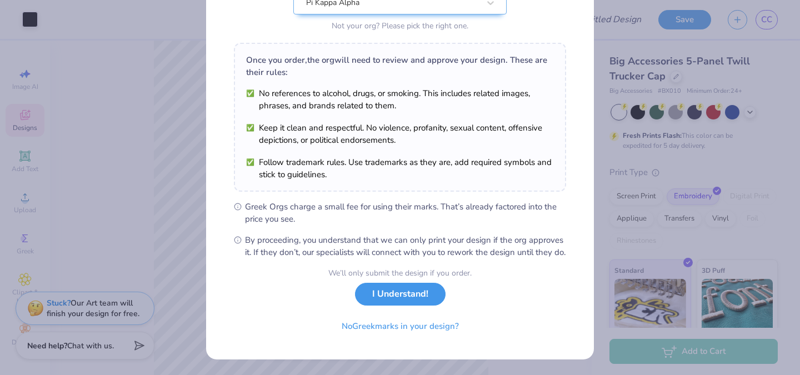
click at [415, 297] on button "I Understand!" at bounding box center [400, 294] width 91 height 23
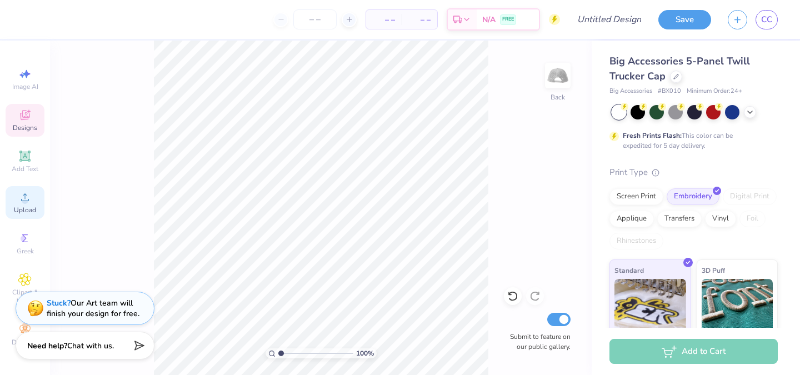
click at [16, 204] on div "Upload" at bounding box center [25, 202] width 39 height 33
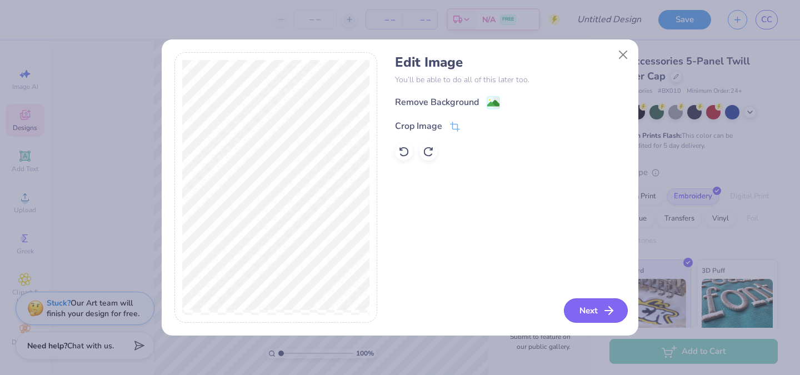
click at [591, 310] on button "Next" at bounding box center [596, 310] width 64 height 24
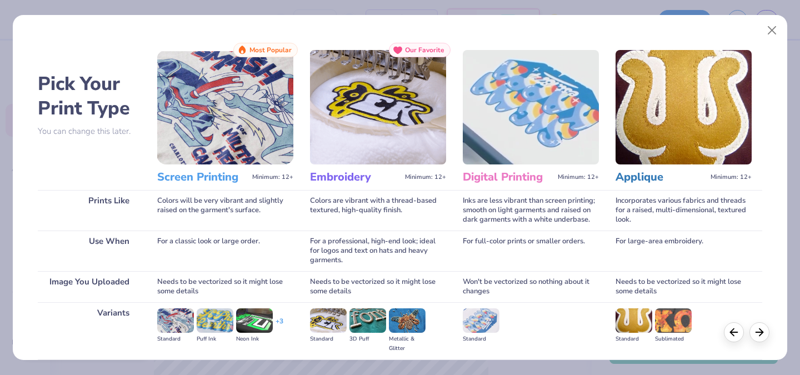
scroll to position [123, 0]
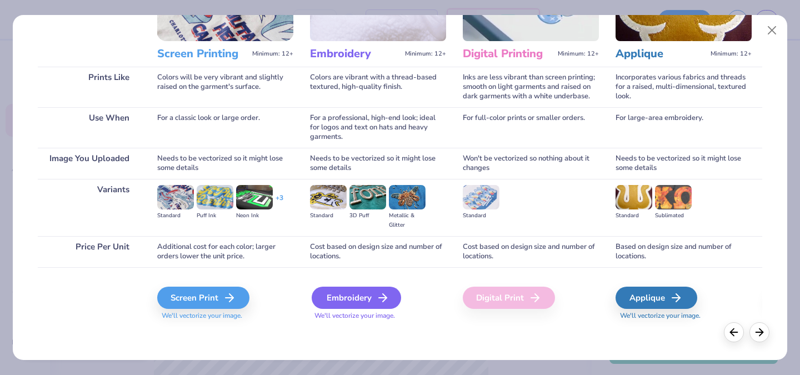
click at [372, 292] on div "Embroidery" at bounding box center [356, 298] width 89 height 22
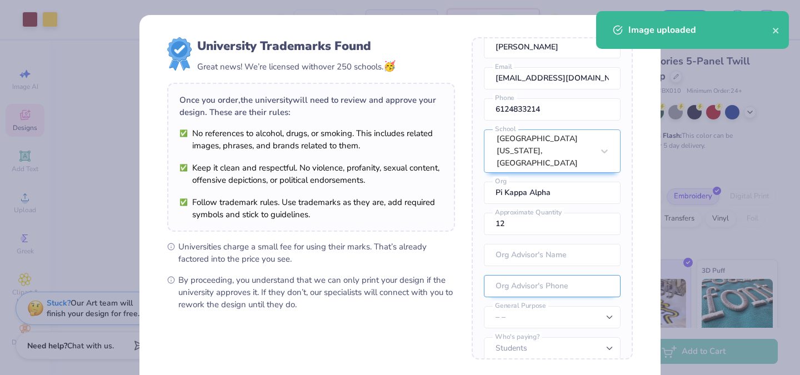
scroll to position [13, 0]
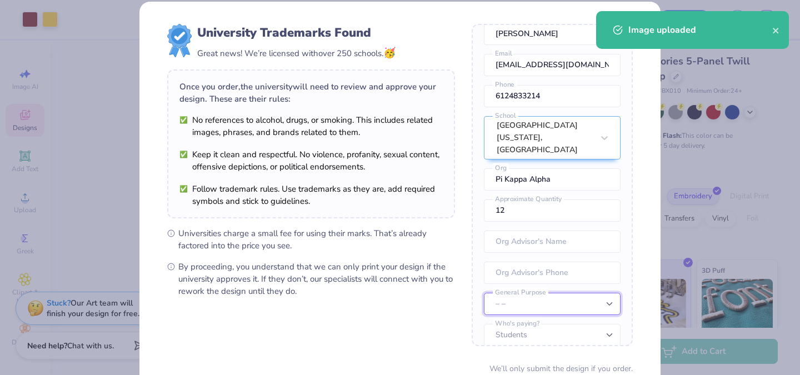
click at [564, 296] on select "– – Member apparel for registered Student Organization / Department / School Fu…" at bounding box center [552, 304] width 137 height 22
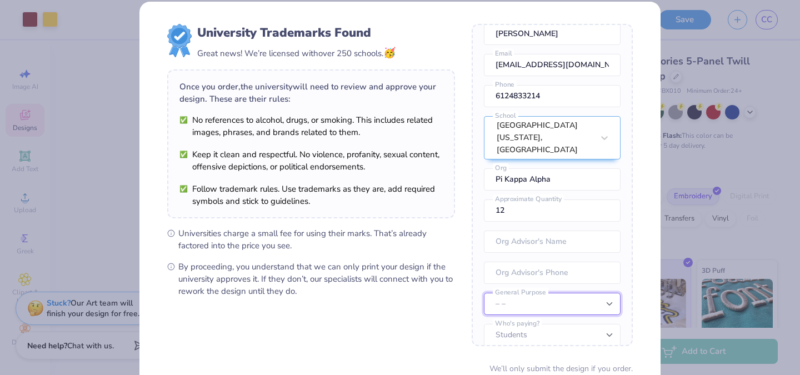
select select "Member apparel for registered Student Organization / Department / School"
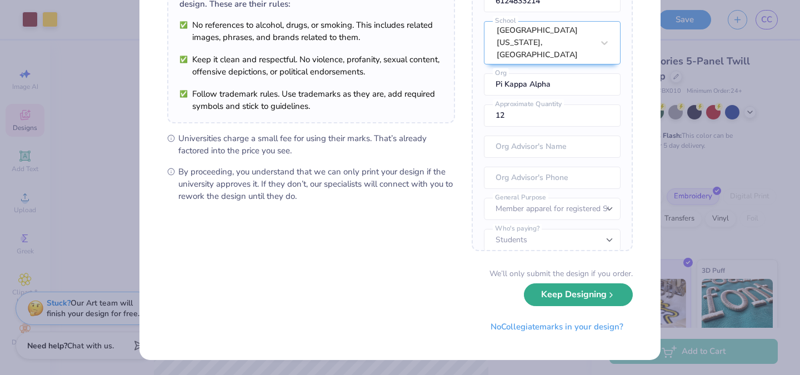
click at [559, 304] on button "Keep Designing" at bounding box center [578, 294] width 109 height 23
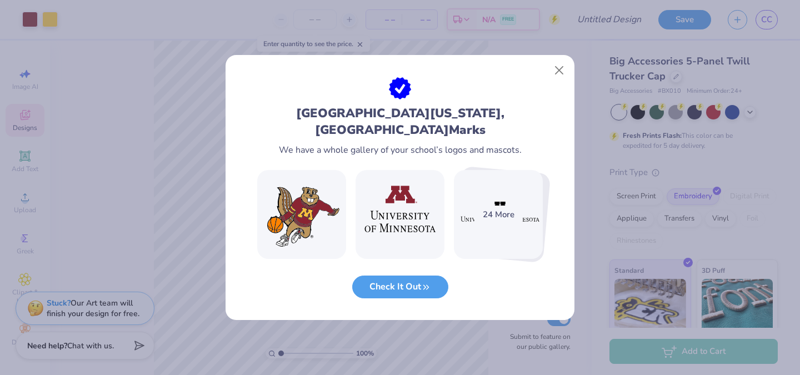
click at [553, 87] on div "University of Minnesota, Twin Cities Marks We have a whole gallery of your scho…" at bounding box center [400, 198] width 349 height 243
click at [558, 78] on button "Close" at bounding box center [559, 70] width 21 height 21
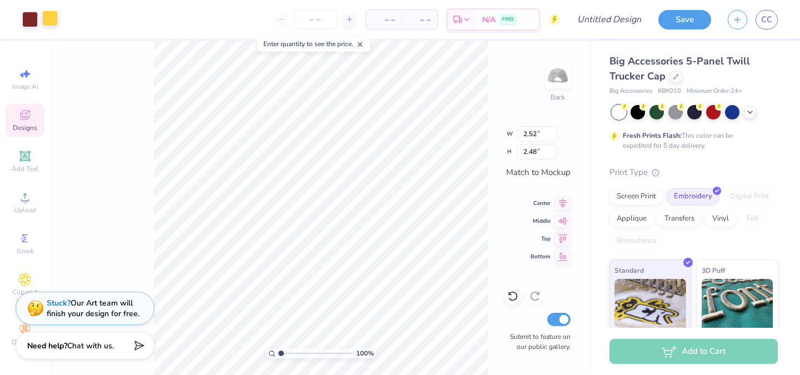
click at [56, 19] on div at bounding box center [50, 19] width 16 height 16
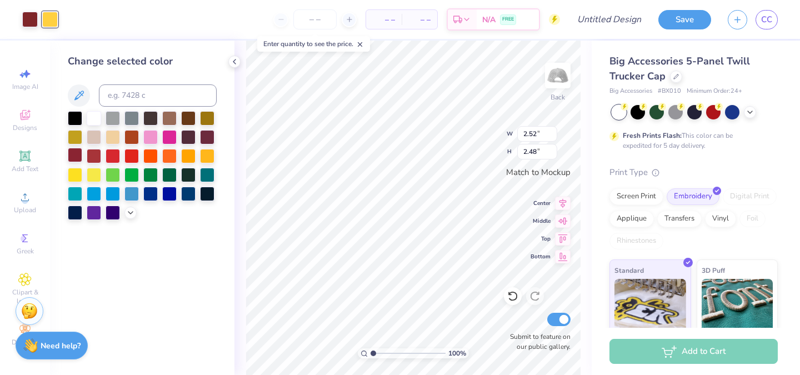
click at [77, 152] on div at bounding box center [75, 155] width 14 height 14
click at [36, 24] on div at bounding box center [30, 19] width 16 height 16
click at [79, 160] on div at bounding box center [75, 155] width 14 height 14
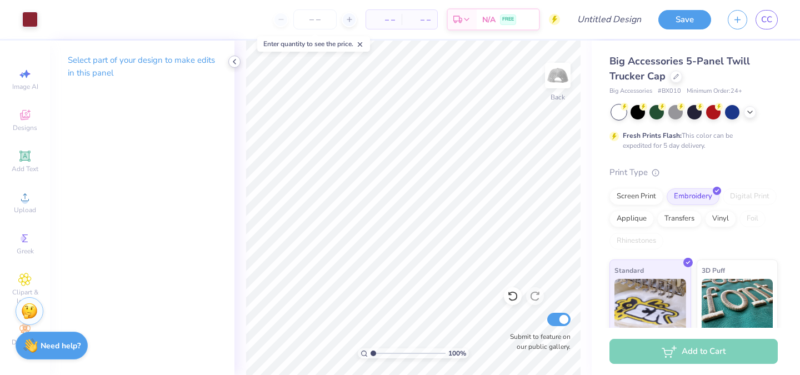
click at [233, 60] on icon at bounding box center [234, 61] width 9 height 9
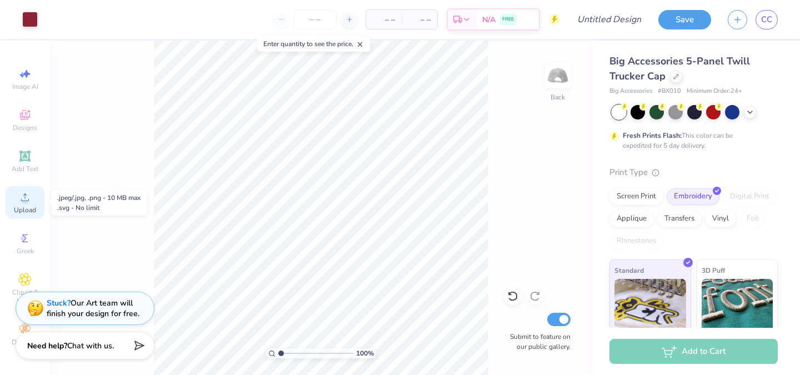
click at [26, 201] on icon at bounding box center [25, 197] width 8 height 8
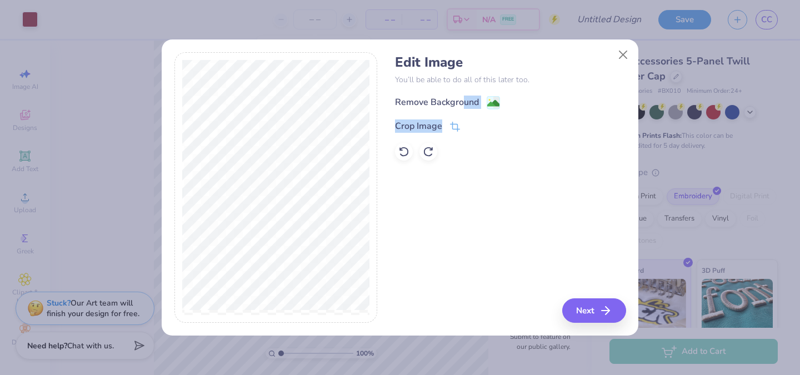
drag, startPoint x: 464, startPoint y: 101, endPoint x: 581, endPoint y: 328, distance: 255.4
click at [581, 328] on div "Edit Image You’ll be able to do all of this later too. Remove Background Crop I…" at bounding box center [400, 193] width 477 height 283
click at [588, 324] on div "Edit Image You’ll be able to do all of this later too. Remove Background Crop I…" at bounding box center [400, 193] width 477 height 283
click at [592, 309] on button "Next" at bounding box center [596, 310] width 64 height 24
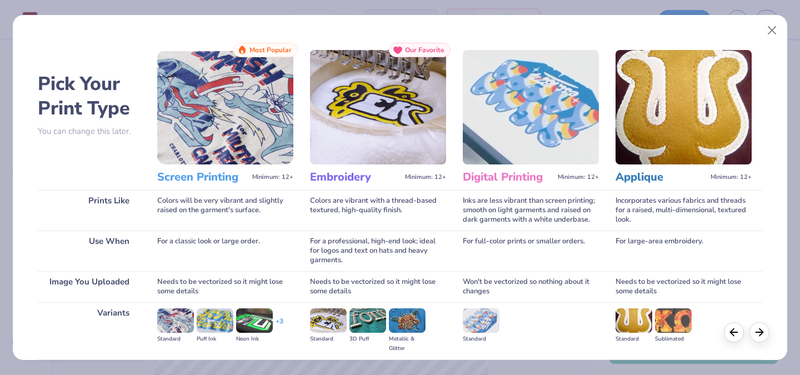
scroll to position [123, 0]
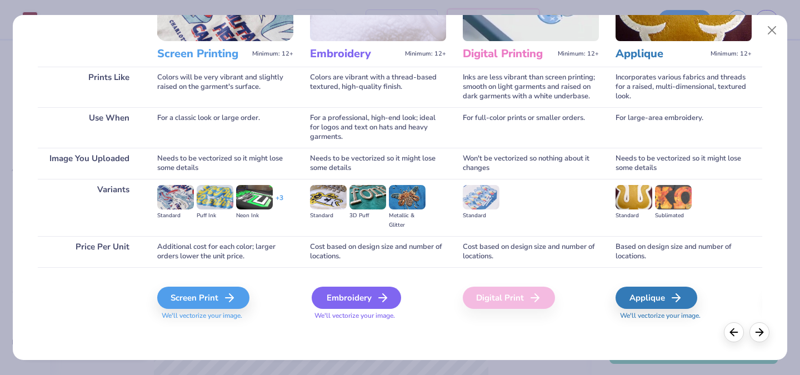
click at [352, 292] on div "Embroidery" at bounding box center [356, 298] width 89 height 22
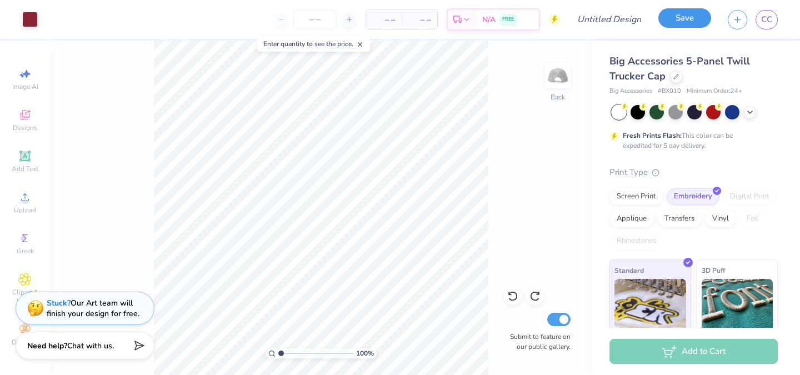
click at [673, 21] on button "Save" at bounding box center [684, 17] width 53 height 19
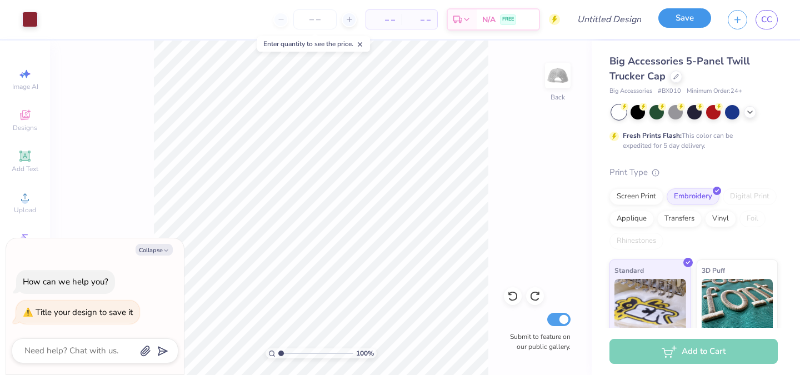
click at [687, 18] on button "Save" at bounding box center [684, 17] width 53 height 19
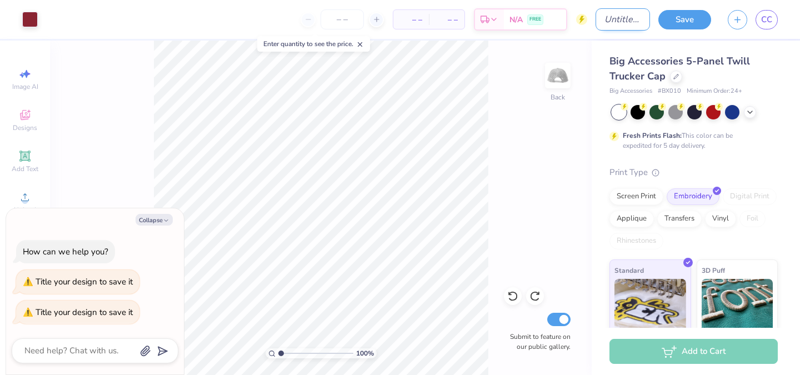
click at [595, 24] on input "Design Title" at bounding box center [622, 19] width 54 height 22
click at [593, 24] on div "Art colors – – Per Item – – Total Est. Delivery N/A FREE Design Title Save CC" at bounding box center [400, 19] width 800 height 39
type textarea "x"
click at [595, 24] on input "Design Title" at bounding box center [622, 19] width 54 height 22
click at [593, 24] on div "Art colors – – Per Item – – Total Est. Delivery N/A FREE Design Title Save CC" at bounding box center [400, 19] width 800 height 39
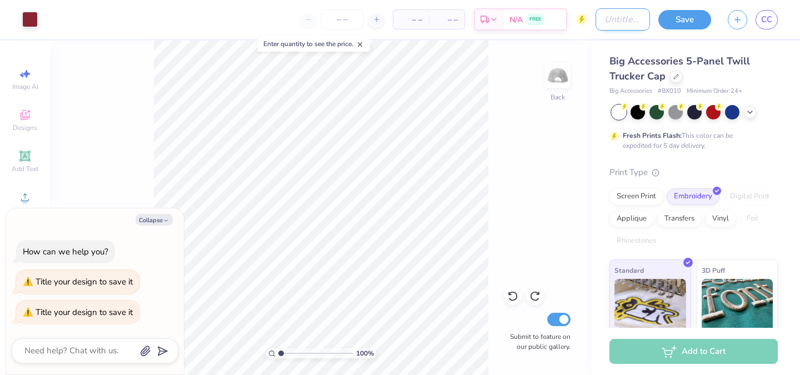
type input "P"
type textarea "x"
type input "Pa"
type textarea "x"
type input "Par"
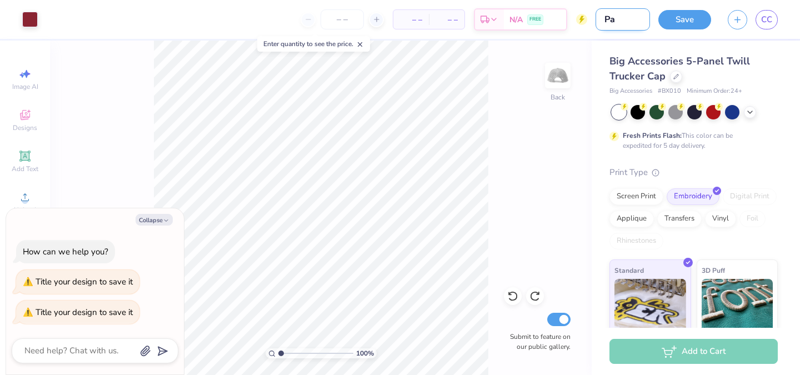
type textarea "x"
type input "Pare"
type textarea "x"
type input "Paren"
type textarea "x"
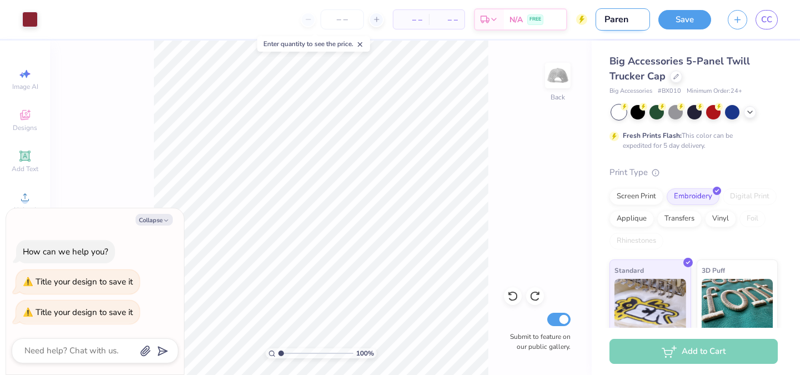
type input "Parent"
type textarea "x"
type input "Parent'"
type textarea "x"
type input "Parent's"
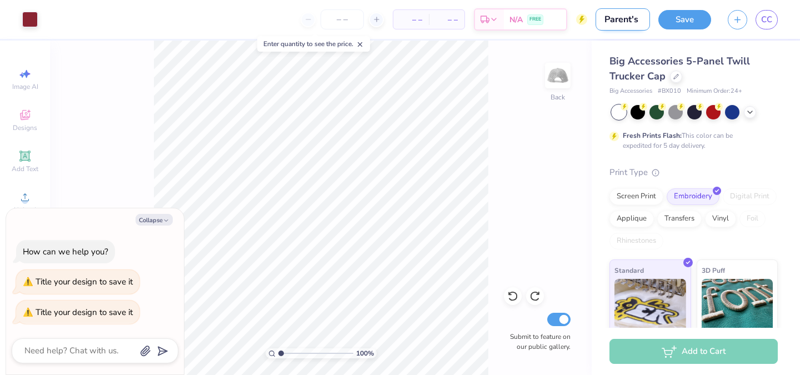
type textarea "x"
type input "Parent's"
type textarea "x"
type input "Parent's w"
type textarea "x"
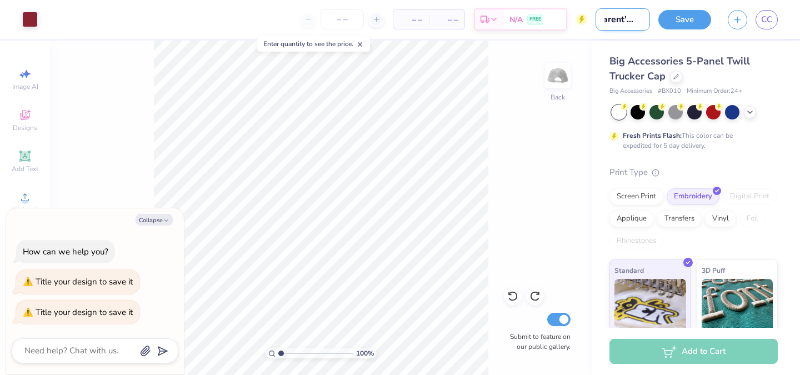
type input "Parent's we"
type textarea "x"
type input "Parent's wee"
type textarea "x"
type input "Parent's week"
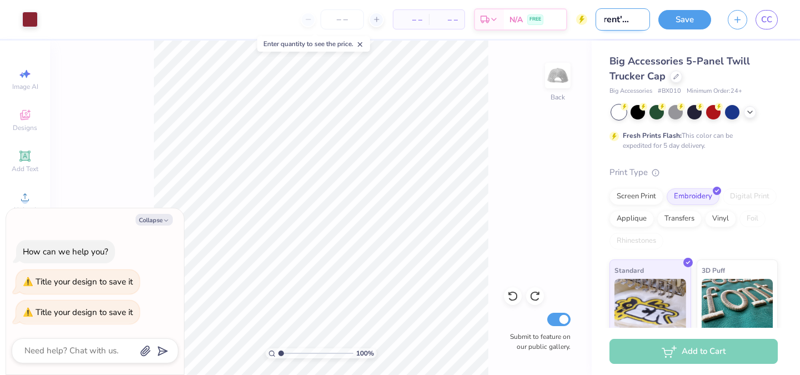
type textarea "x"
type input "Parent's weeke"
type textarea "x"
type input "Parent's weeken"
type textarea "x"
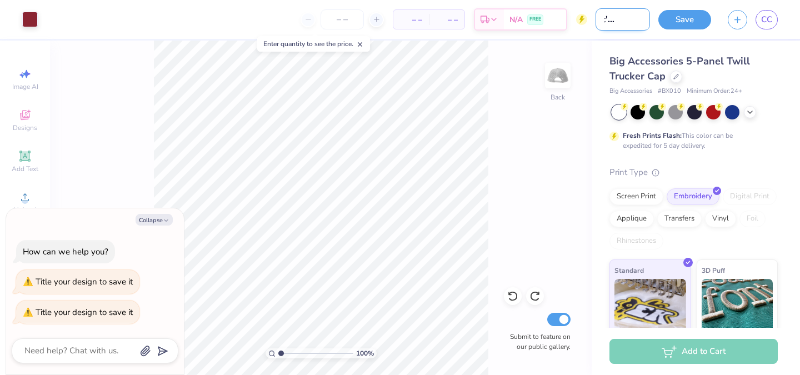
type input "Parent's weekend"
type textarea "x"
type input "Parent's weekend"
type textarea "x"
type input "Parent's weekend H"
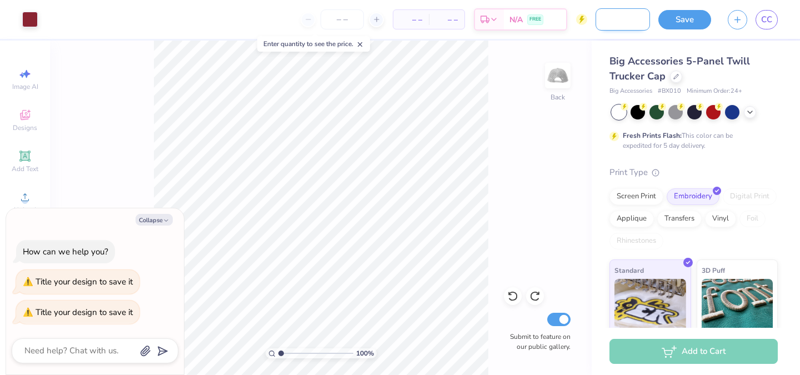
type textarea "x"
type input "Parent's weekend Ha"
type textarea "x"
type input "Parent's weekend Hat"
type textarea "x"
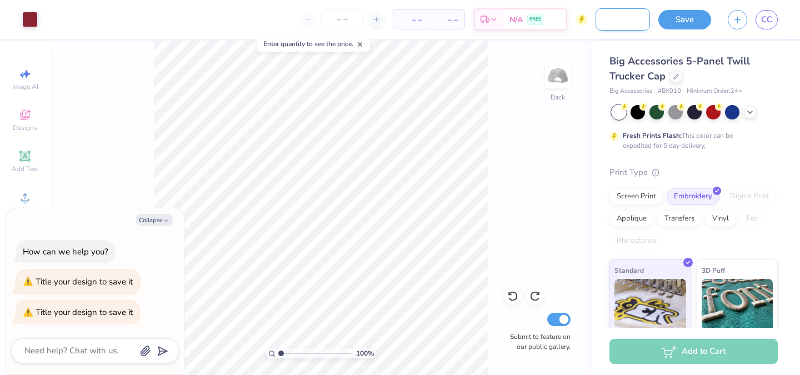
type input "Parent's weekend Hats"
type textarea "x"
type input "Parent's weekend Hats"
click at [688, 23] on button "Save" at bounding box center [684, 17] width 53 height 19
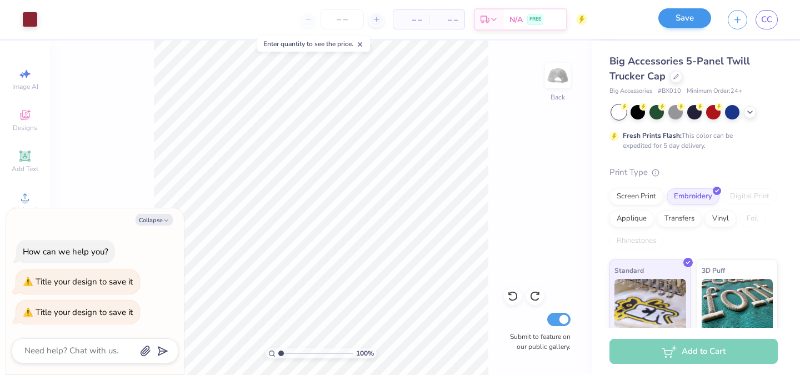
scroll to position [0, 0]
click at [141, 218] on button "Collapse" at bounding box center [154, 220] width 37 height 12
type textarea "x"
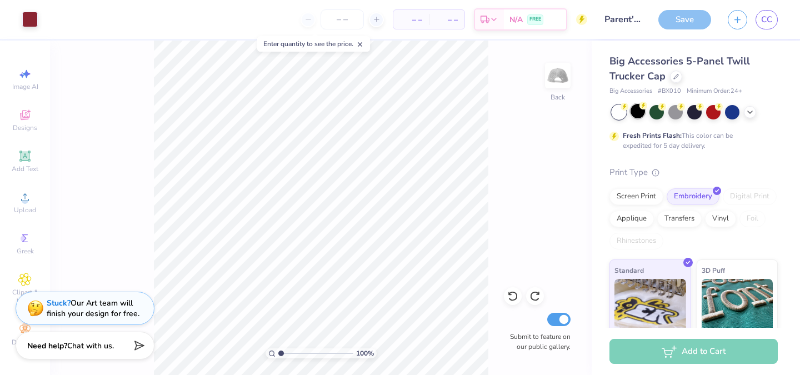
click at [639, 106] on icon at bounding box center [643, 106] width 8 height 8
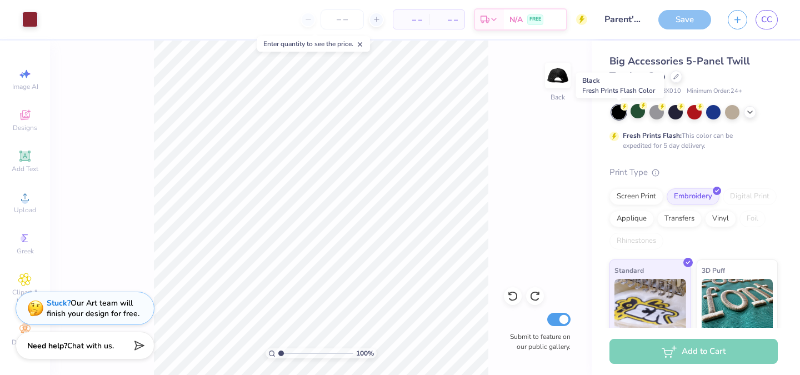
click at [622, 113] on div at bounding box center [619, 112] width 14 height 14
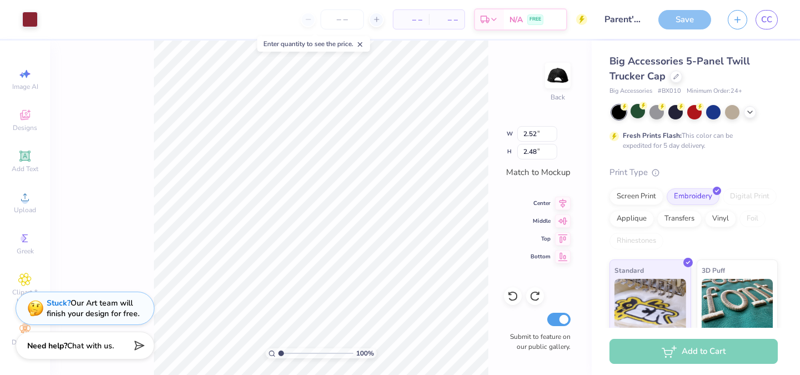
click at [504, 128] on div "100 % Back W 2.52 2.52 " H 2.48 2.48 " Match to Mockup Center Middle Top Bottom…" at bounding box center [321, 208] width 542 height 334
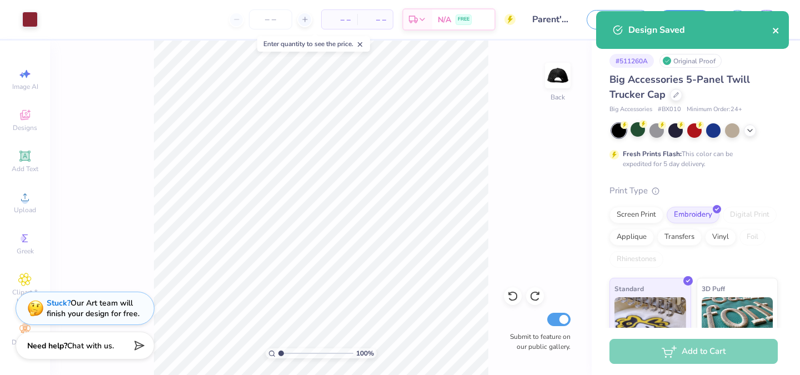
click at [775, 29] on icon "close" at bounding box center [776, 30] width 8 height 9
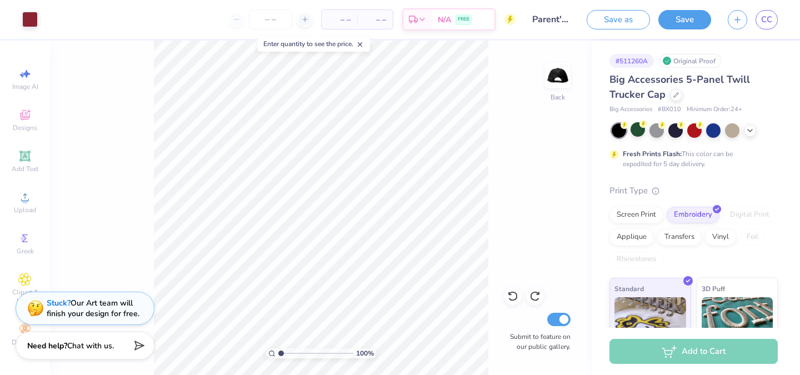
click at [628, 26] on div "Art colors – – Per Item – – Total Est. Delivery N/A FREE Design Title Parent's …" at bounding box center [400, 187] width 800 height 375
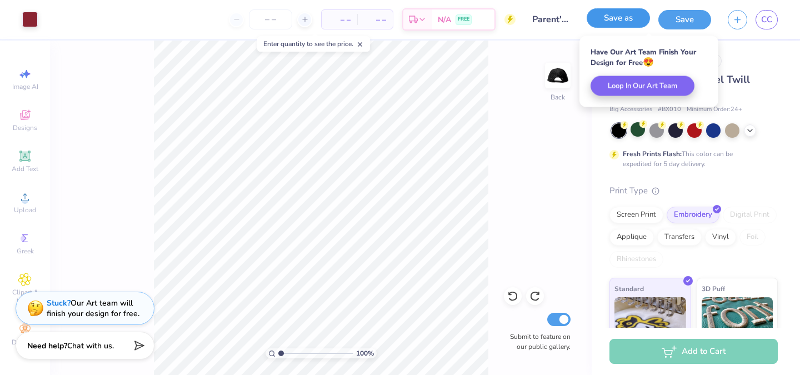
click at [632, 14] on button "Save as" at bounding box center [618, 17] width 63 height 19
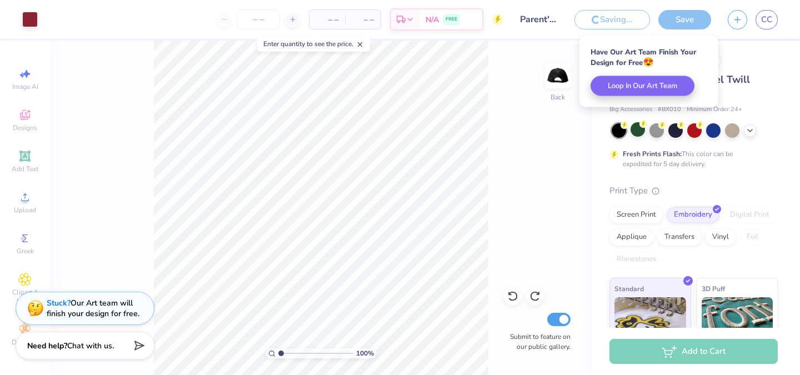
click at [513, 147] on div "100 % Back Submit to feature on our public gallery." at bounding box center [321, 208] width 542 height 334
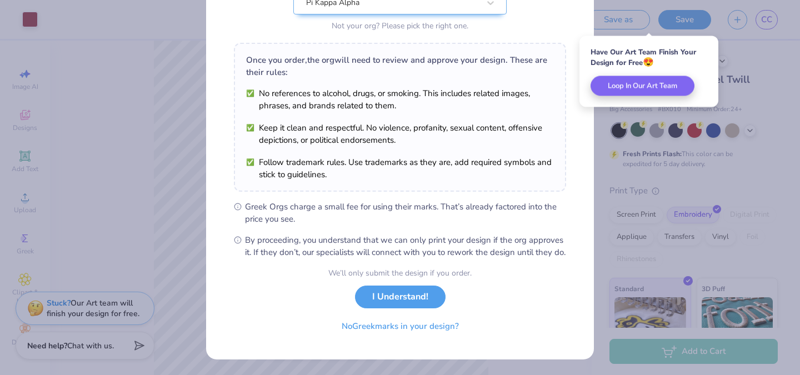
scroll to position [145, 0]
click at [400, 299] on button "I Understand!" at bounding box center [400, 294] width 91 height 23
select select "Member apparel for registered Student Organization / Department / School"
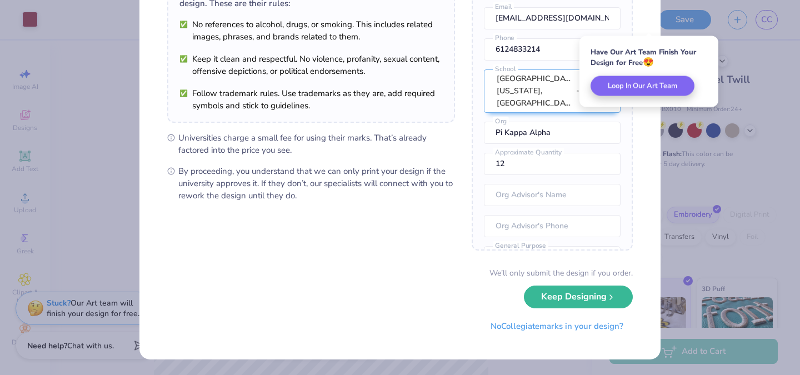
scroll to position [0, 0]
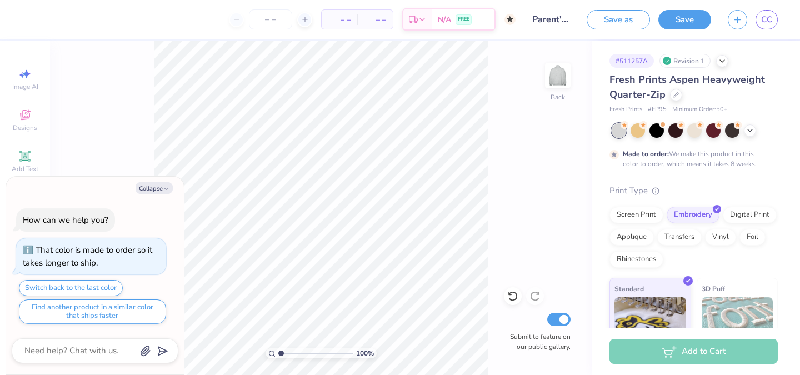
click at [72, 61] on div "100 % Back Submit to feature on our public gallery." at bounding box center [321, 208] width 542 height 334
click at [162, 184] on button "Collapse" at bounding box center [154, 188] width 37 height 12
type textarea "x"
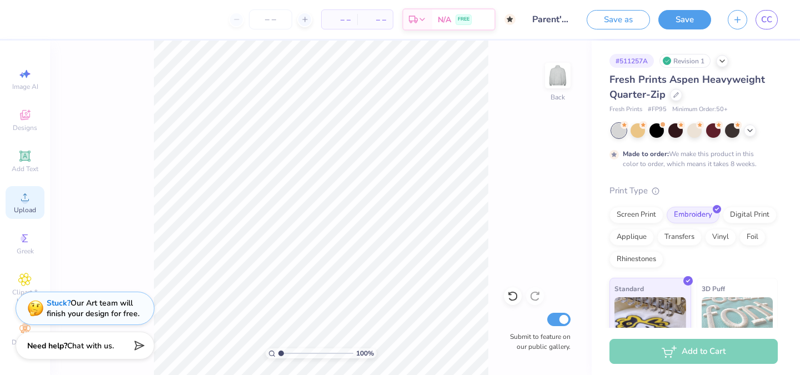
click at [24, 206] on span "Upload" at bounding box center [25, 210] width 22 height 9
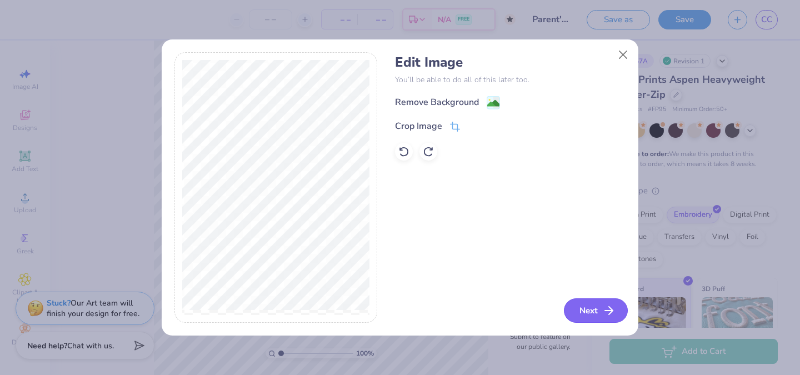
click at [600, 298] on button "Next" at bounding box center [596, 310] width 64 height 24
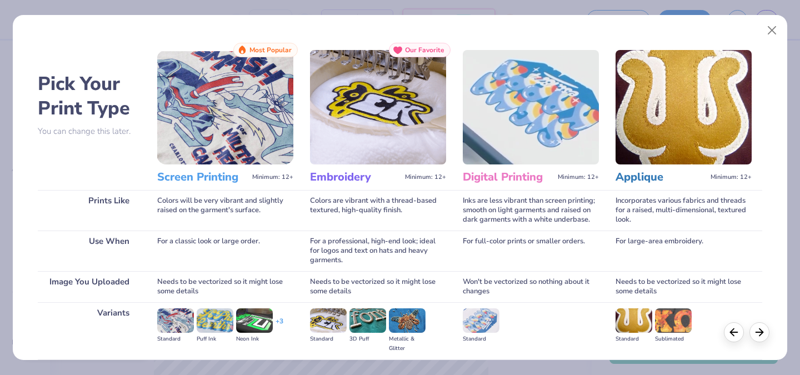
scroll to position [117, 0]
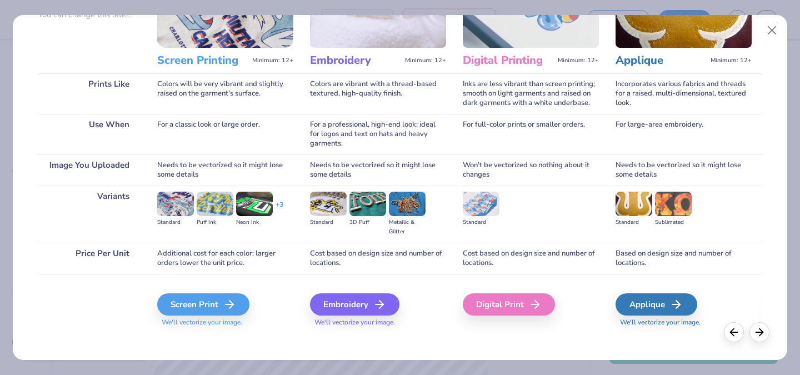
click at [357, 321] on span "We'll vectorize your image." at bounding box center [378, 322] width 136 height 9
click at [360, 309] on div "Embroidery" at bounding box center [356, 304] width 89 height 22
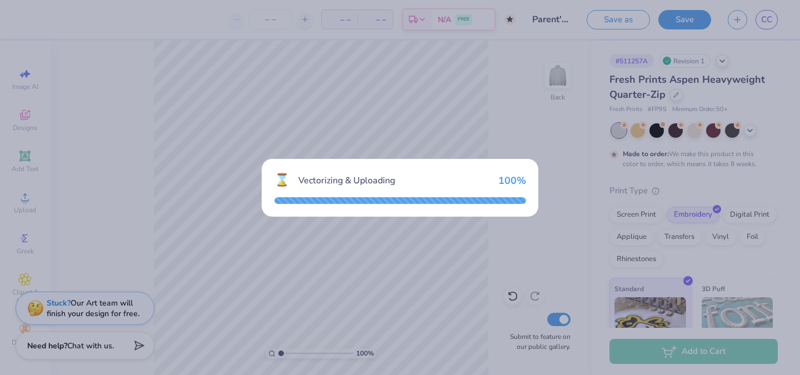
click at [322, 94] on div "⌛ Vectorizing & Uploading 100 %" at bounding box center [400, 187] width 800 height 375
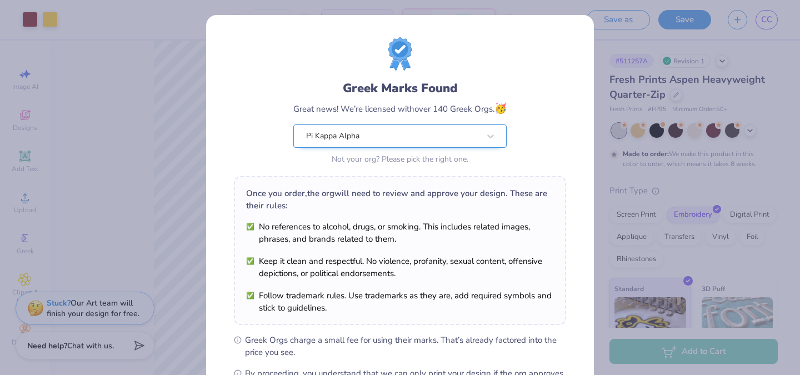
scroll to position [145, 0]
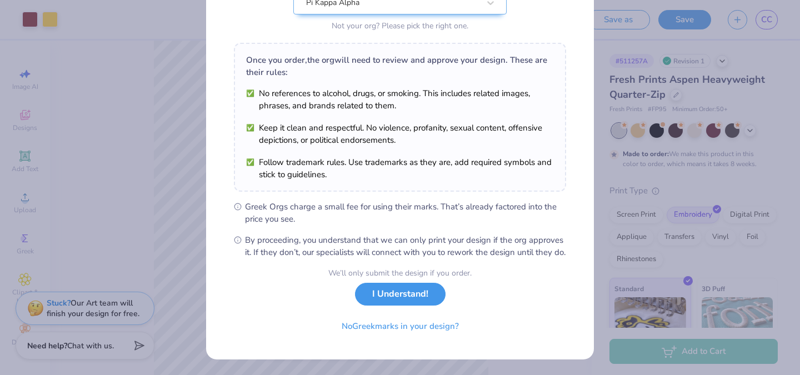
click at [414, 290] on button "I Understand!" at bounding box center [400, 294] width 91 height 23
select select "Member apparel for registered Student Organization / Department / School"
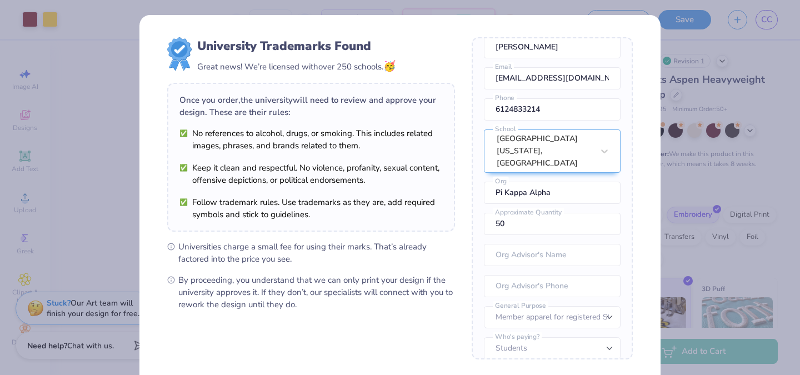
scroll to position [74, 0]
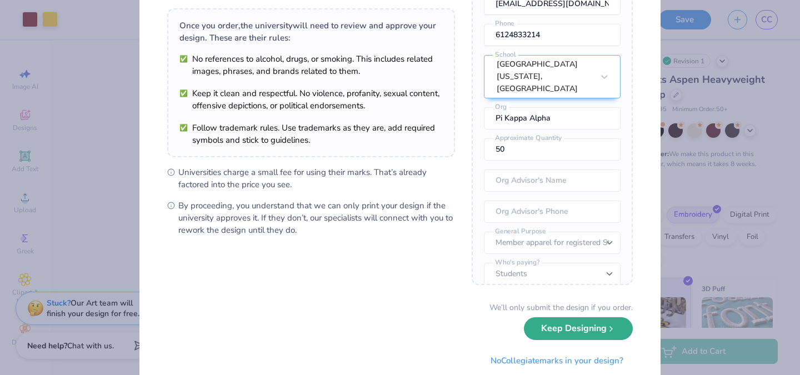
click at [550, 331] on button "Keep Designing" at bounding box center [578, 328] width 109 height 23
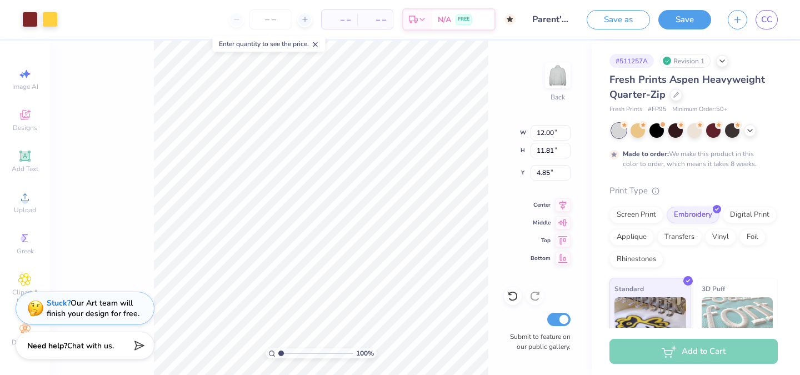
scroll to position [0, 0]
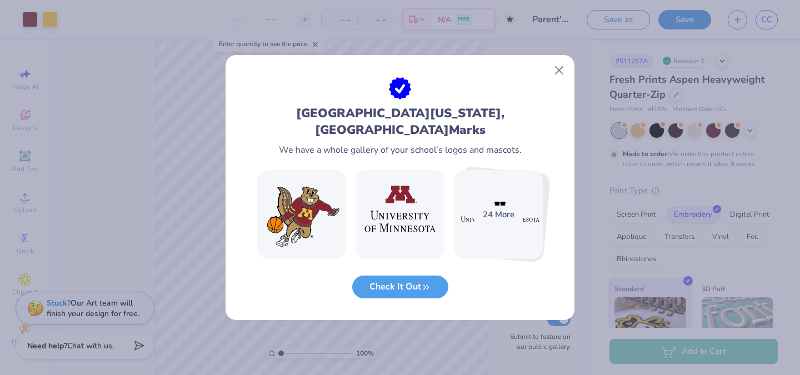
drag, startPoint x: 426, startPoint y: 283, endPoint x: 541, endPoint y: 93, distance: 222.5
click at [541, 93] on div "University of Minnesota, Twin Cities Marks We have a whole gallery of your scho…" at bounding box center [400, 198] width 349 height 243
click at [559, 67] on div at bounding box center [400, 66] width 349 height 22
click at [560, 77] on button "Close" at bounding box center [559, 70] width 21 height 21
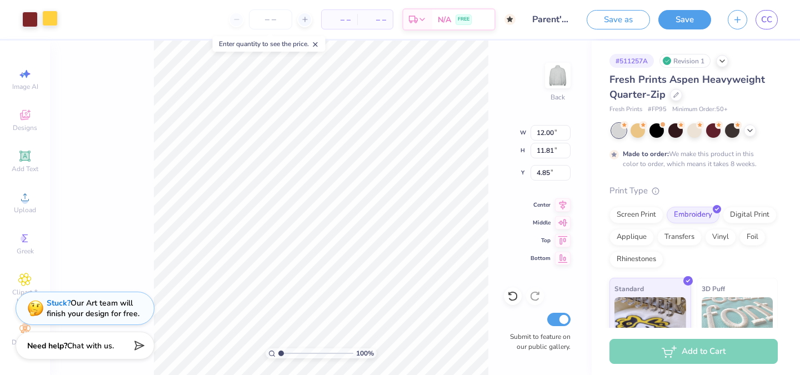
click at [49, 17] on div at bounding box center [50, 19] width 16 height 16
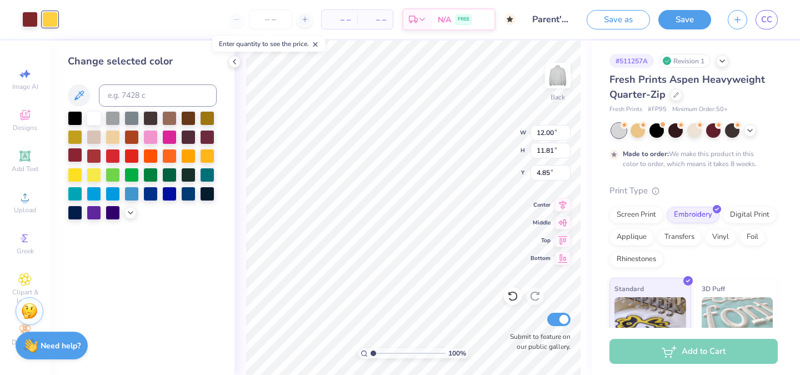
click at [82, 152] on div at bounding box center [75, 155] width 14 height 14
click at [31, 28] on div "Art colors" at bounding box center [29, 19] width 58 height 39
click at [31, 16] on div at bounding box center [30, 19] width 16 height 16
click at [74, 156] on div at bounding box center [75, 155] width 14 height 14
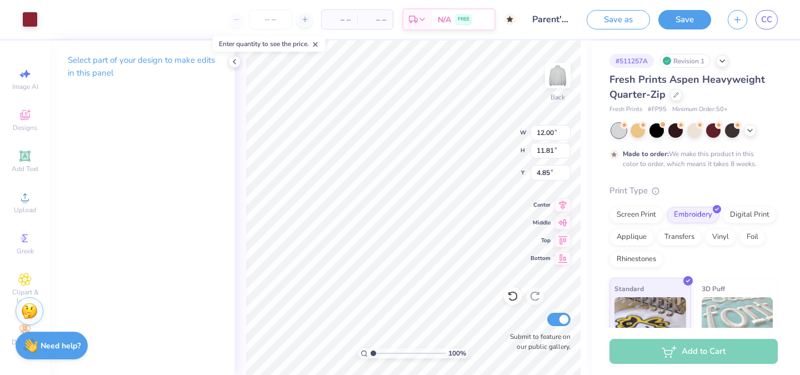
type input "5.27"
type input "5.19"
type input "0.99"
type input "4.16"
type input "4.09"
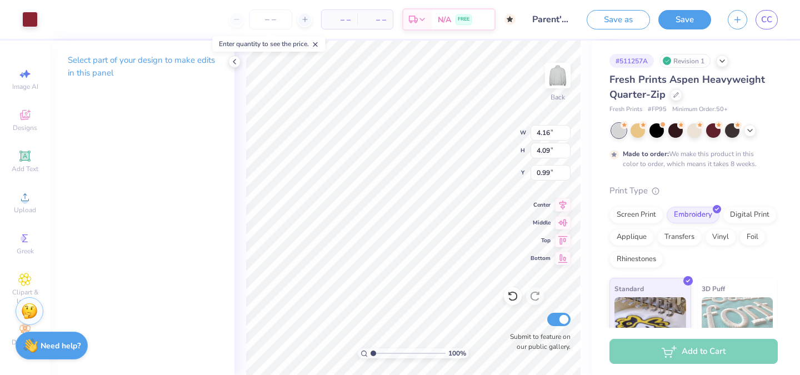
type input "0.96"
type input "0.50"
click at [675, 16] on button "Save" at bounding box center [684, 17] width 53 height 19
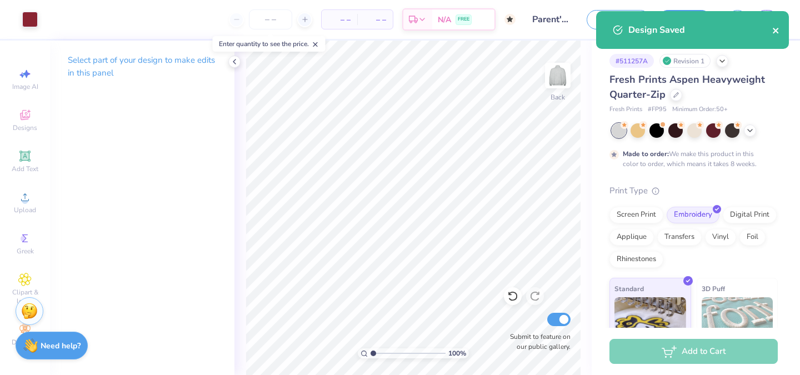
click at [778, 32] on icon "close" at bounding box center [776, 30] width 8 height 9
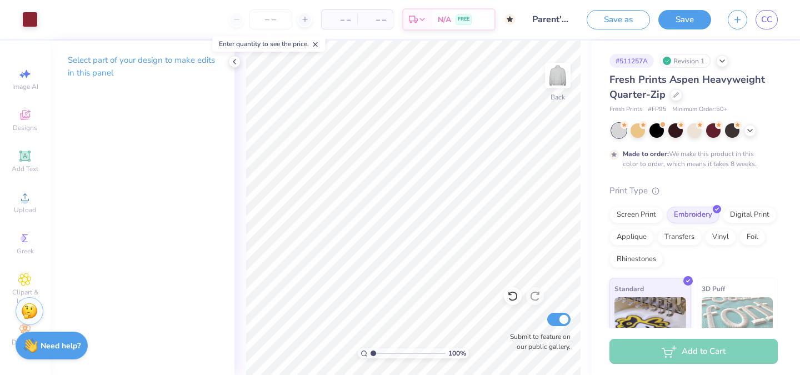
click at [766, 25] on div "Design Saved" at bounding box center [692, 34] width 197 height 51
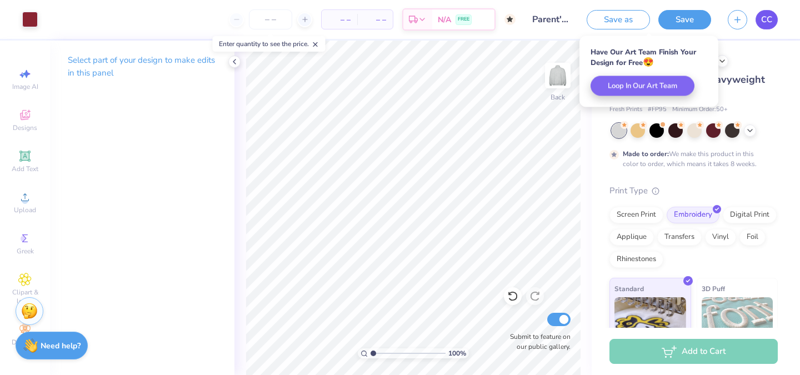
click at [766, 16] on span "CC" at bounding box center [766, 19] width 11 height 13
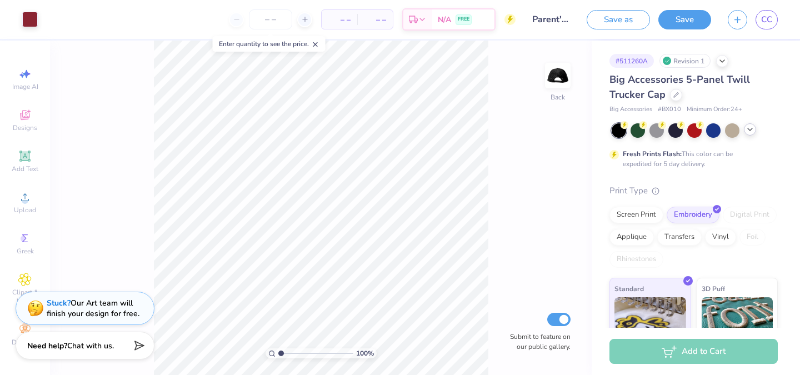
click at [753, 127] on icon at bounding box center [749, 129] width 9 height 9
click at [628, 125] on circle at bounding box center [624, 125] width 8 height 8
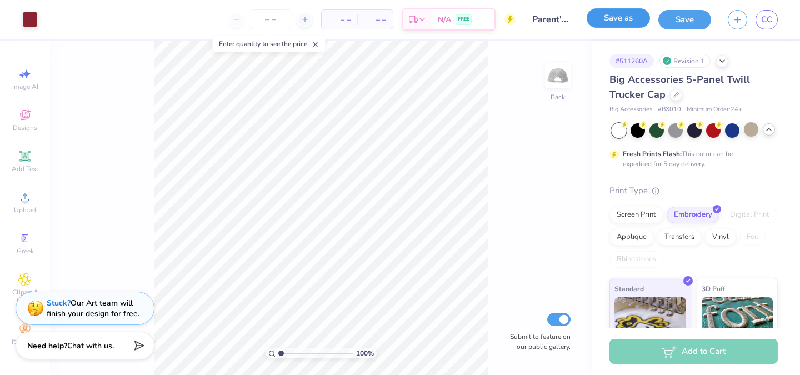
click at [627, 21] on button "Save as" at bounding box center [618, 17] width 63 height 19
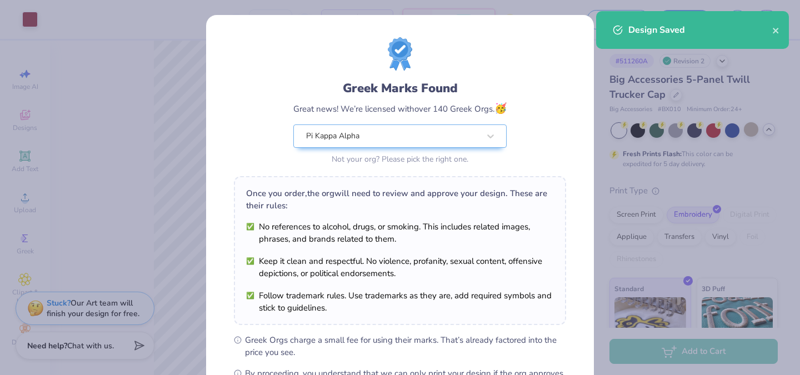
scroll to position [145, 0]
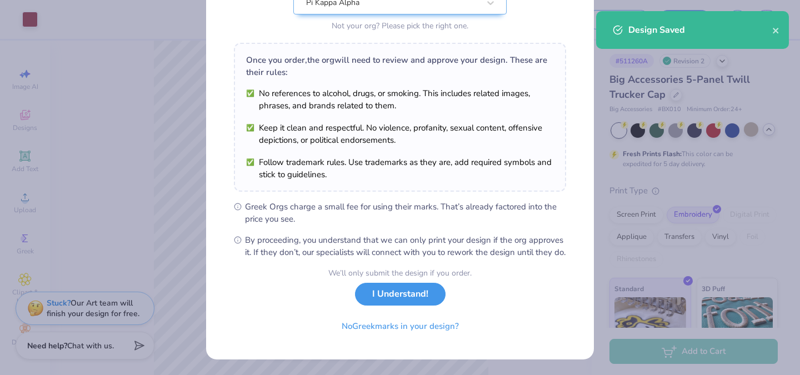
click at [419, 290] on button "I Understand!" at bounding box center [400, 294] width 91 height 23
select select "Member apparel for registered Student Organization / Department / School"
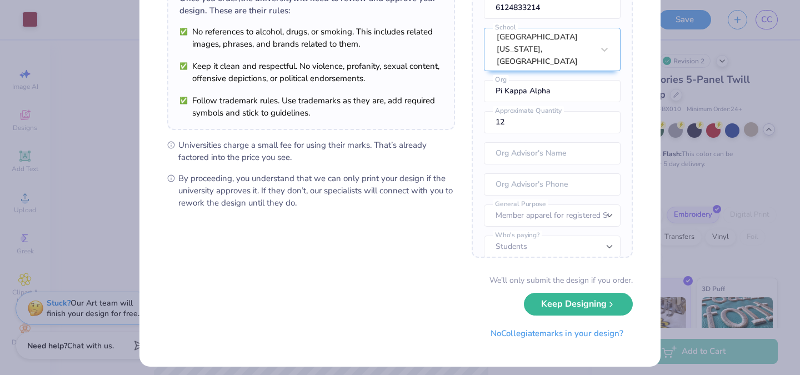
scroll to position [108, 0]
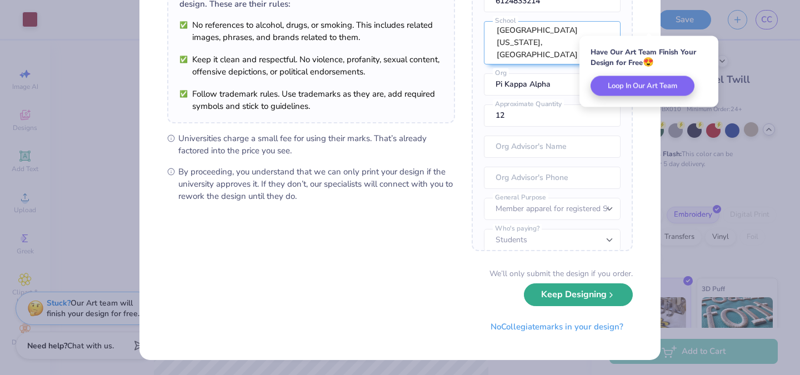
click at [564, 296] on button "Keep Designing" at bounding box center [578, 294] width 109 height 23
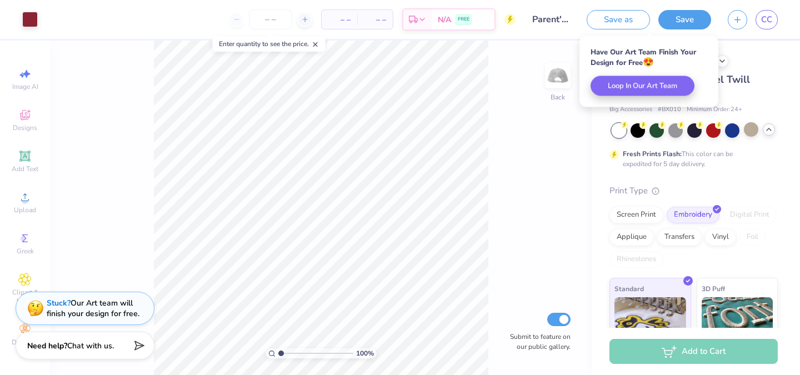
scroll to position [0, 0]
click at [633, 18] on button "Save as" at bounding box center [618, 17] width 63 height 19
